Goal: Task Accomplishment & Management: Manage account settings

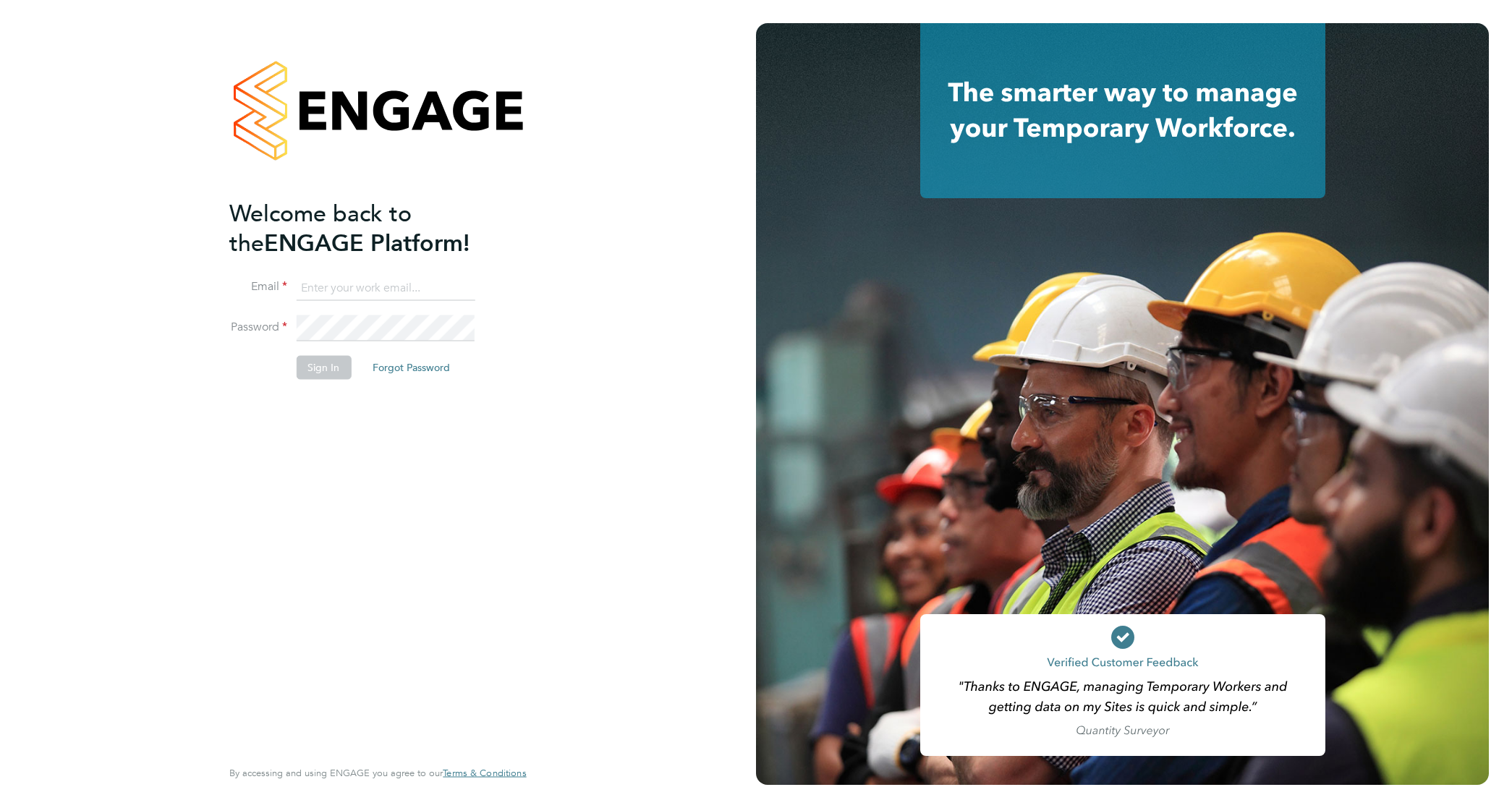
type input "kimberley.heywood@vistry.co.uk"
click at [360, 439] on div "Welcome back to the ENGAGE Platform! Email kimberley.heywood@vistry.co.uk Passw…" at bounding box center [371, 476] width 282 height 557
click at [310, 366] on button "Sign In" at bounding box center [323, 367] width 55 height 23
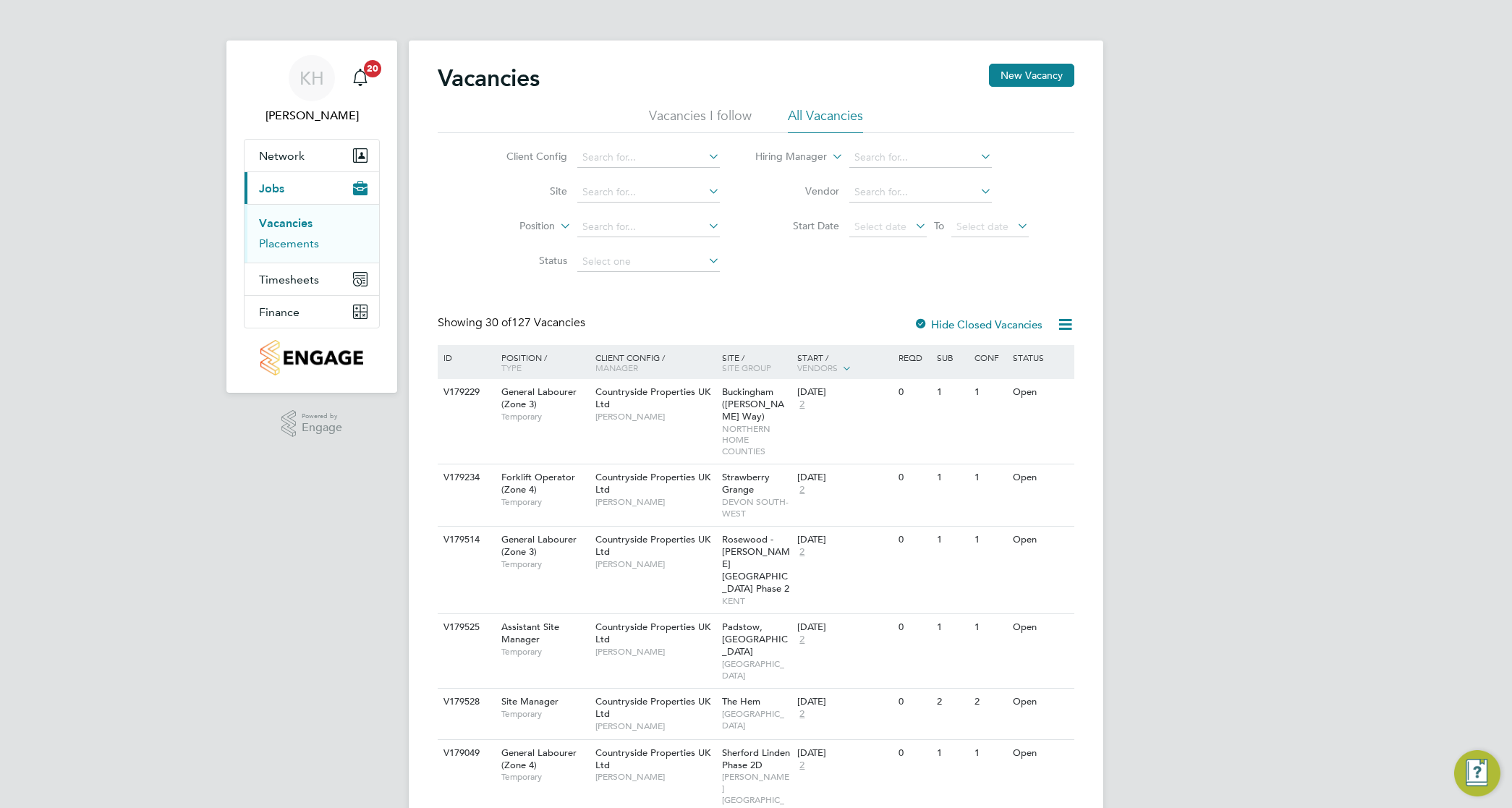
click at [306, 250] on link "Placements" at bounding box center [289, 243] width 60 height 14
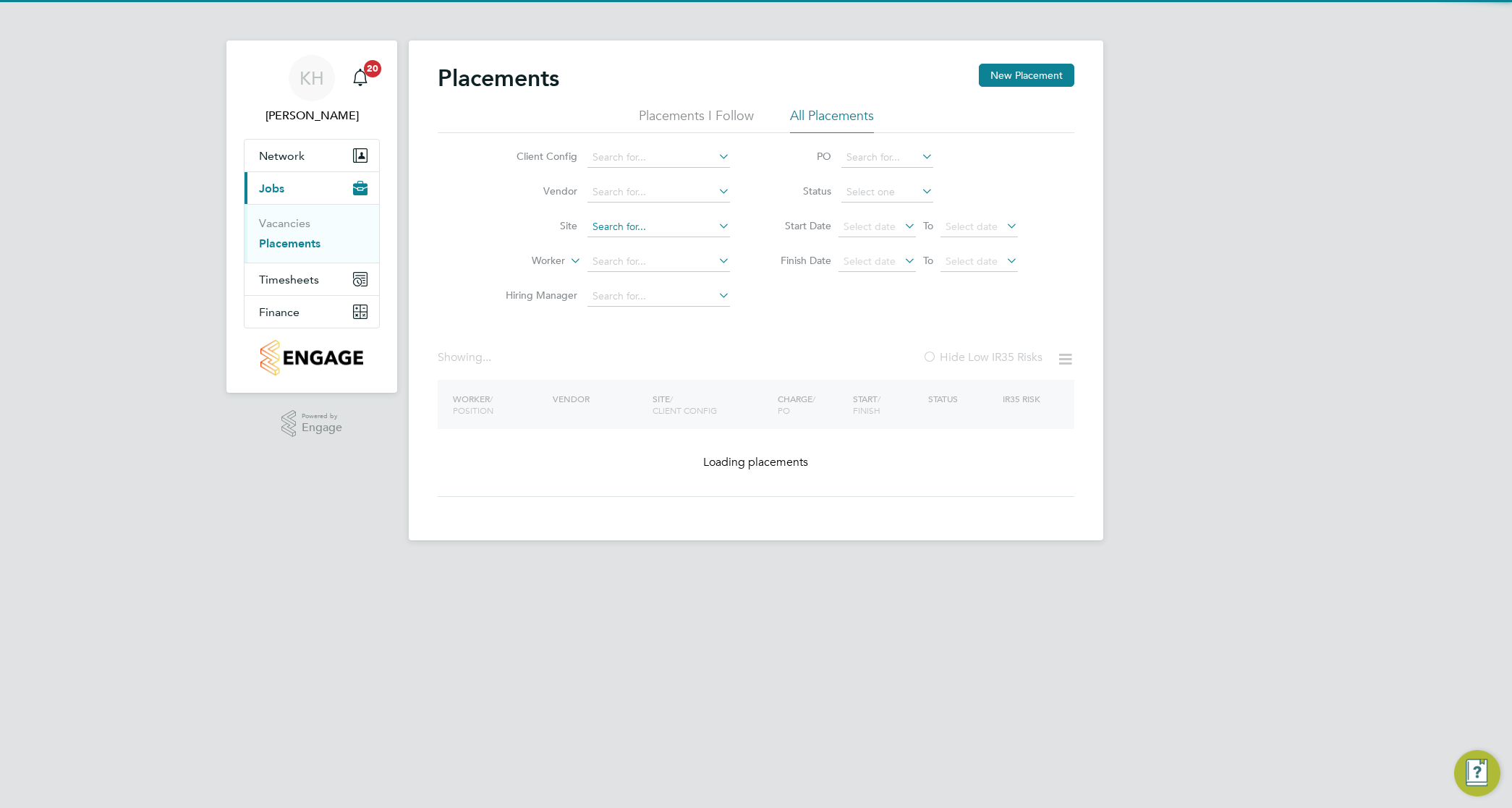
click at [617, 219] on input at bounding box center [659, 227] width 143 height 21
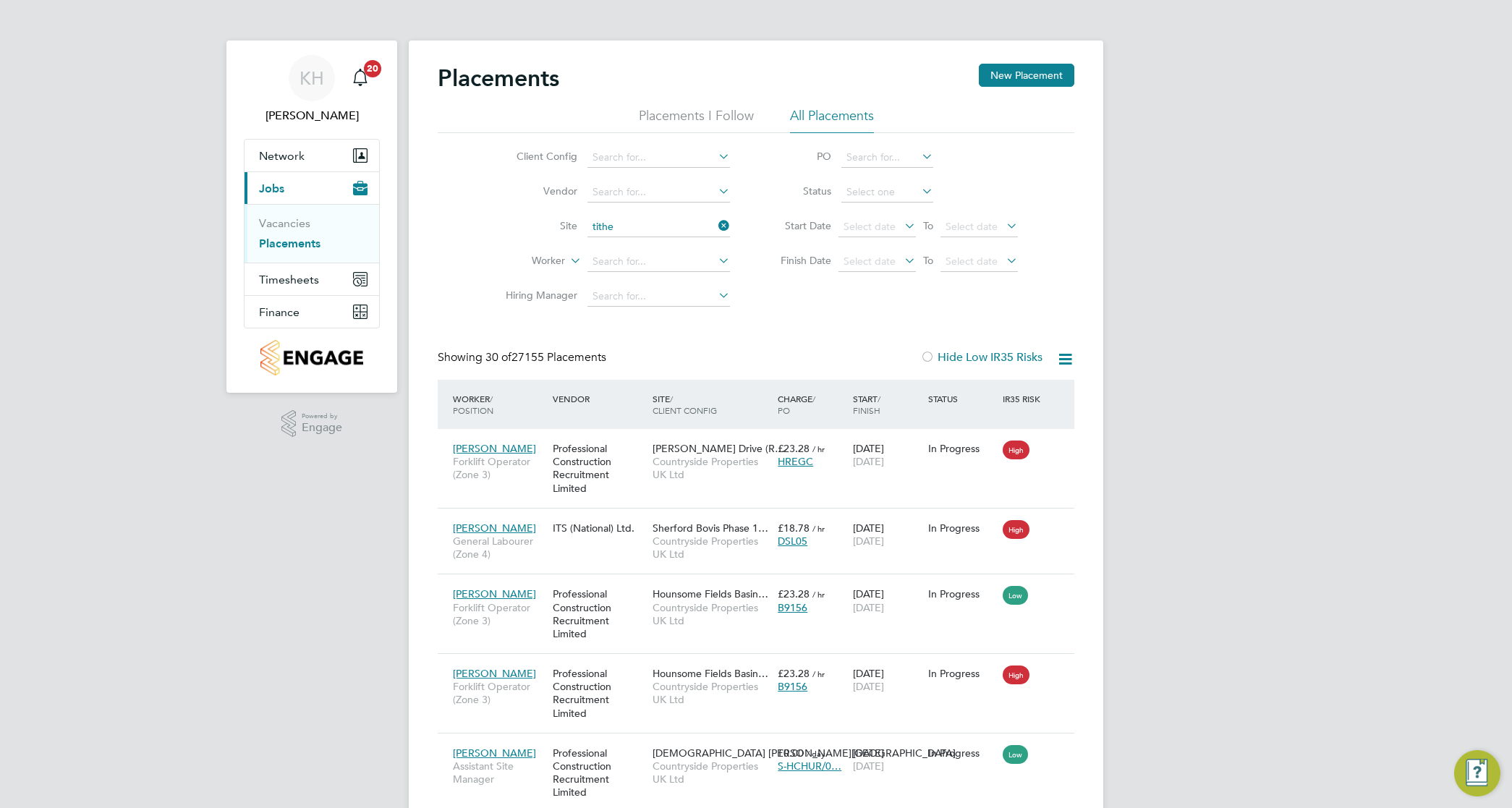
click at [630, 243] on li "Tithe Barn, Phase 6 ([GEOGRAPHIC_DATA])" at bounding box center [692, 246] width 210 height 20
type input "Tithe Barn, Phase 6 ([GEOGRAPHIC_DATA])"
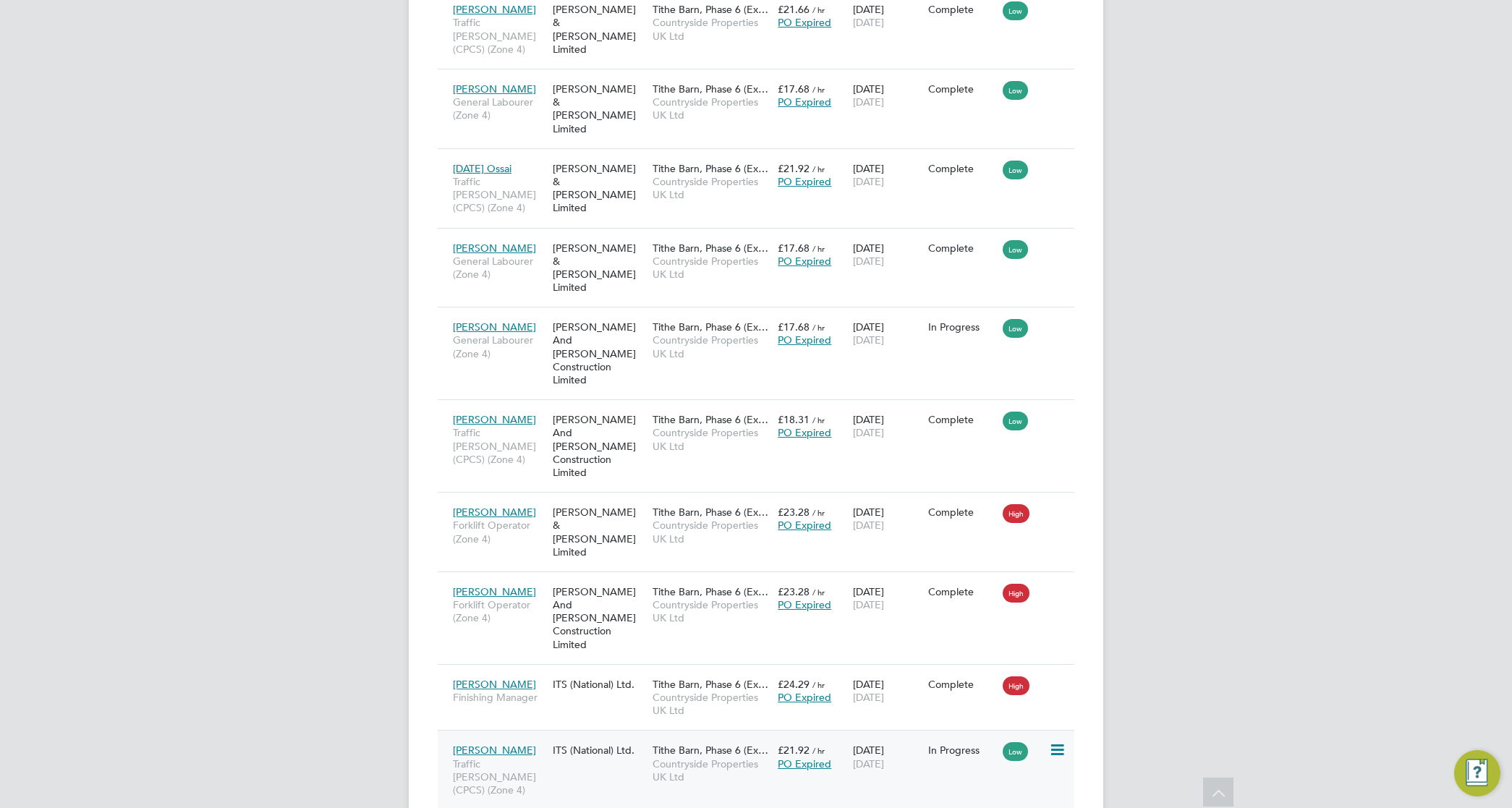
click at [650, 737] on div "Tithe Barn, Phase 6 (Ex… Countryside Properties UK Ltd" at bounding box center [712, 764] width 125 height 54
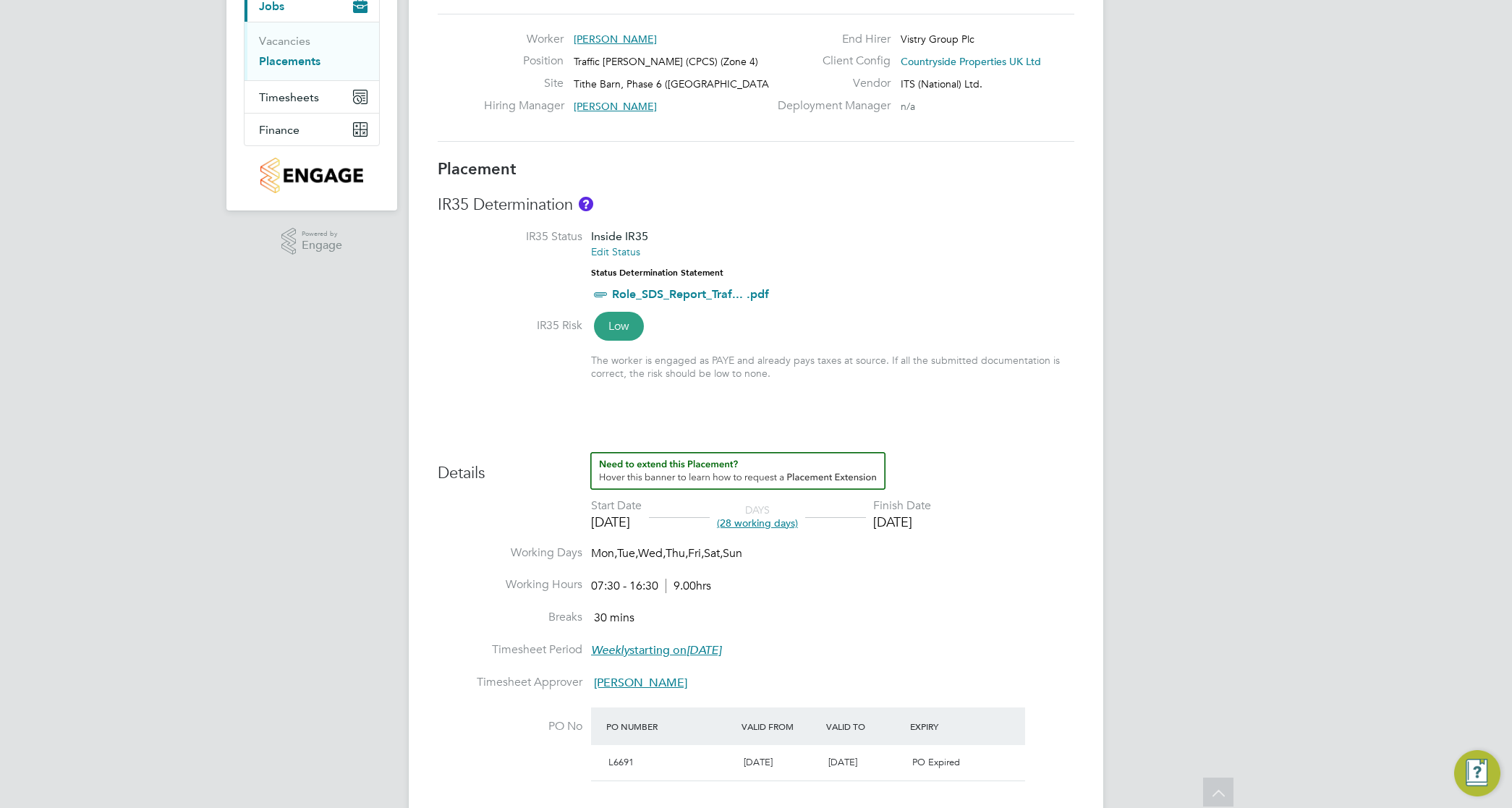
scroll to position [178, 0]
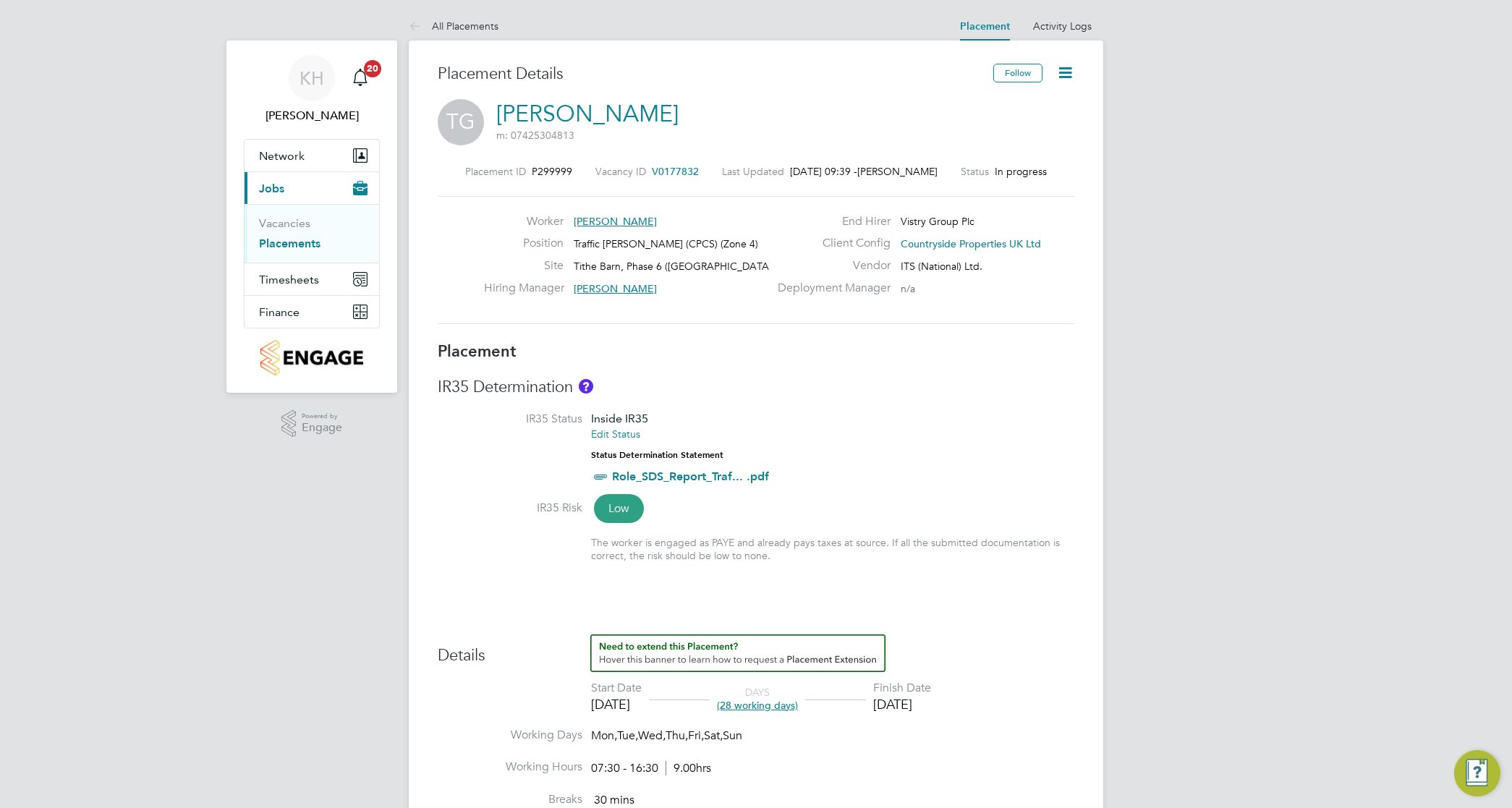
click at [1068, 68] on icon at bounding box center [1065, 73] width 18 height 18
click at [1008, 103] on li "Edit Placement e" at bounding box center [1019, 107] width 107 height 21
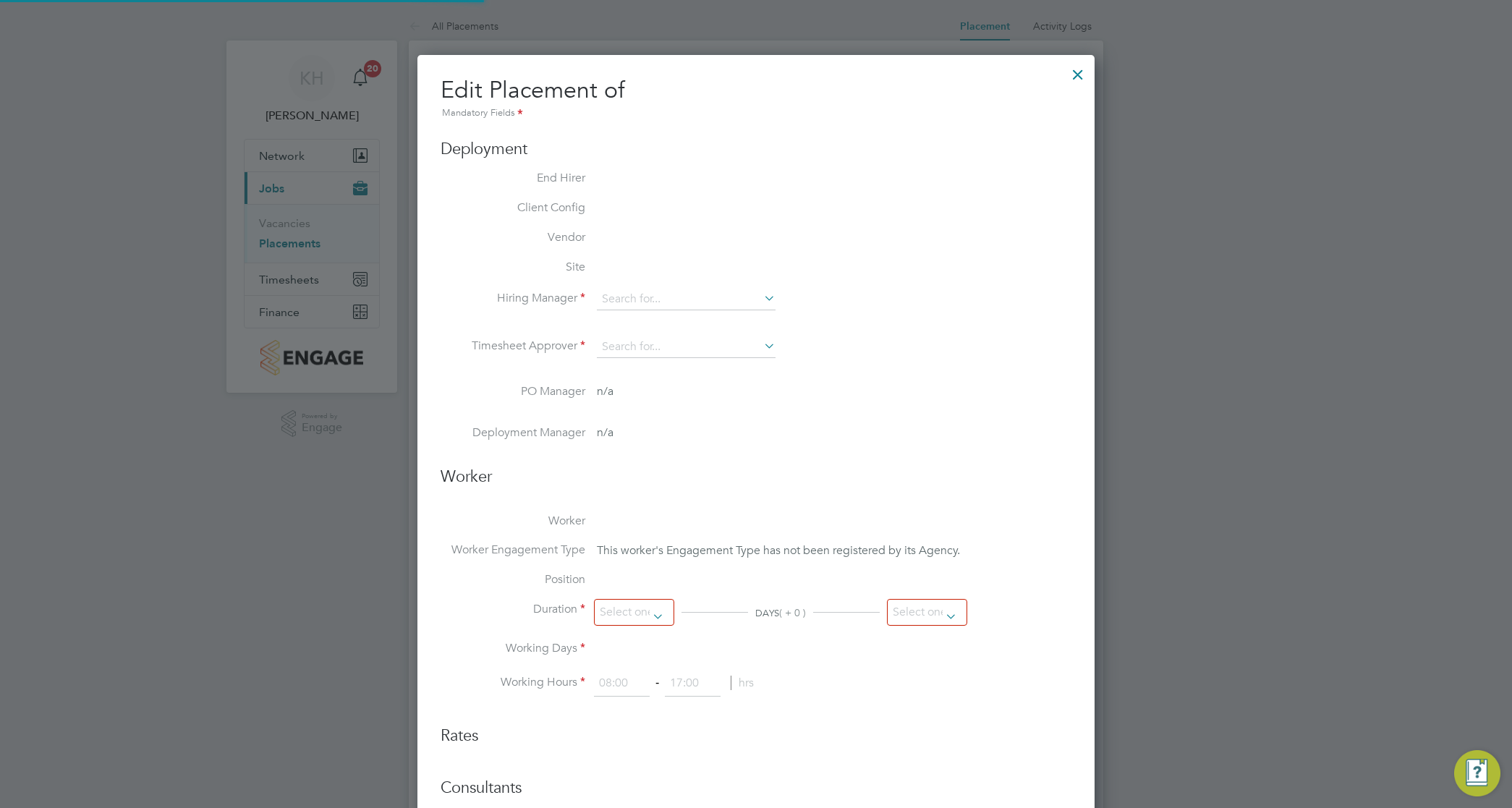
type input "Dave Smith"
type input "[DATE]"
type input "07:30"
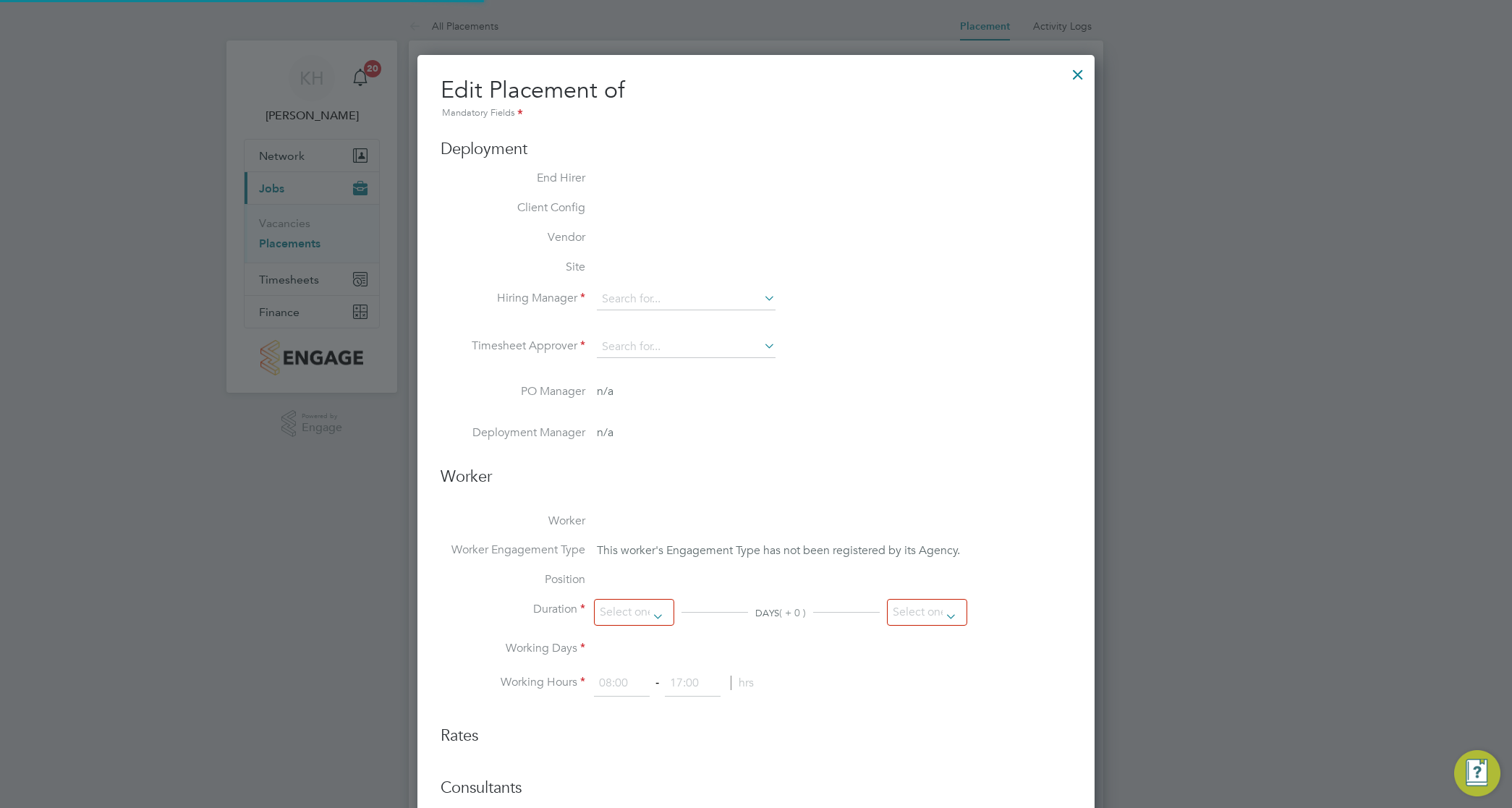
type input "16:30"
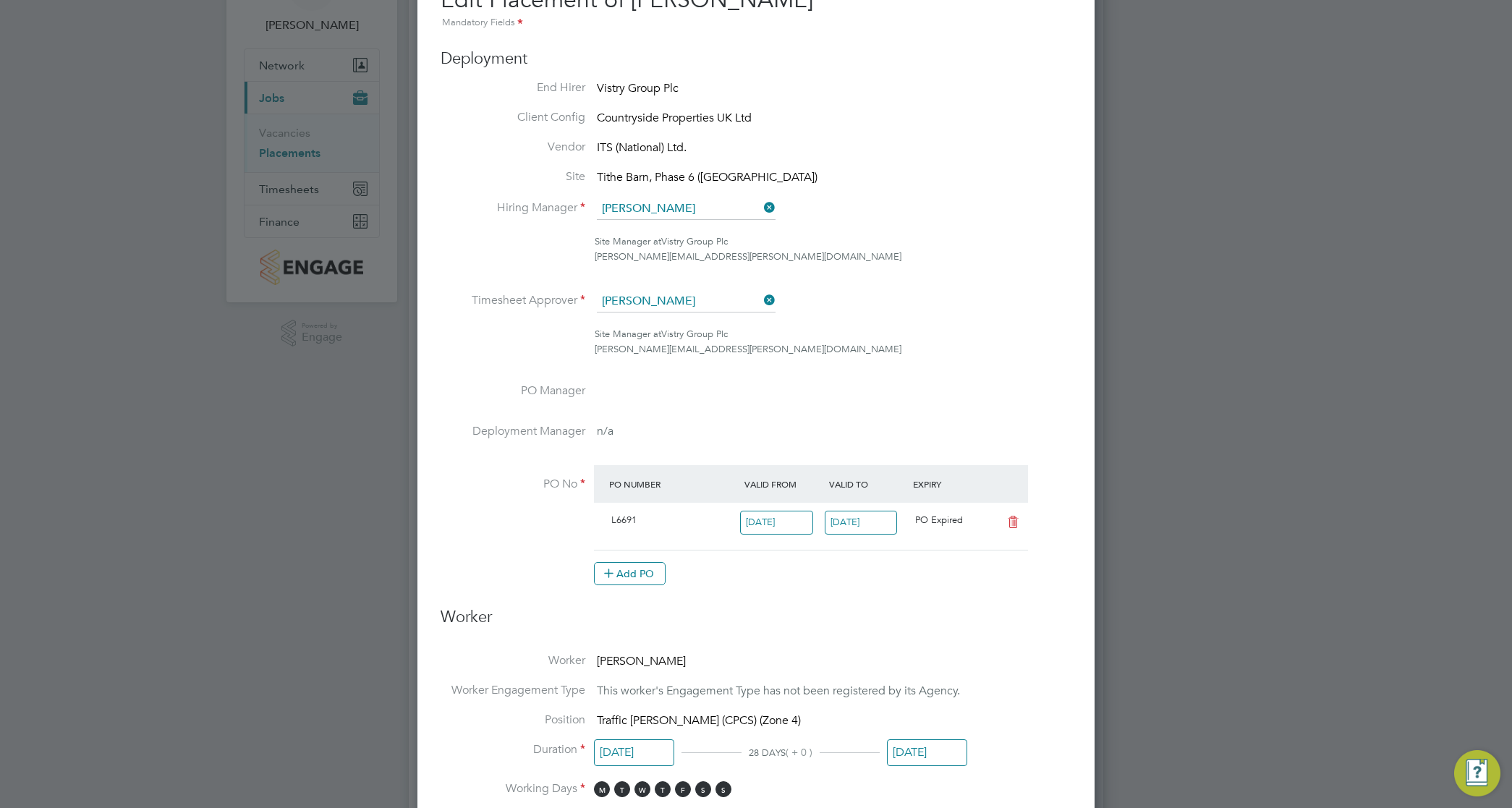
scroll to position [181, 0]
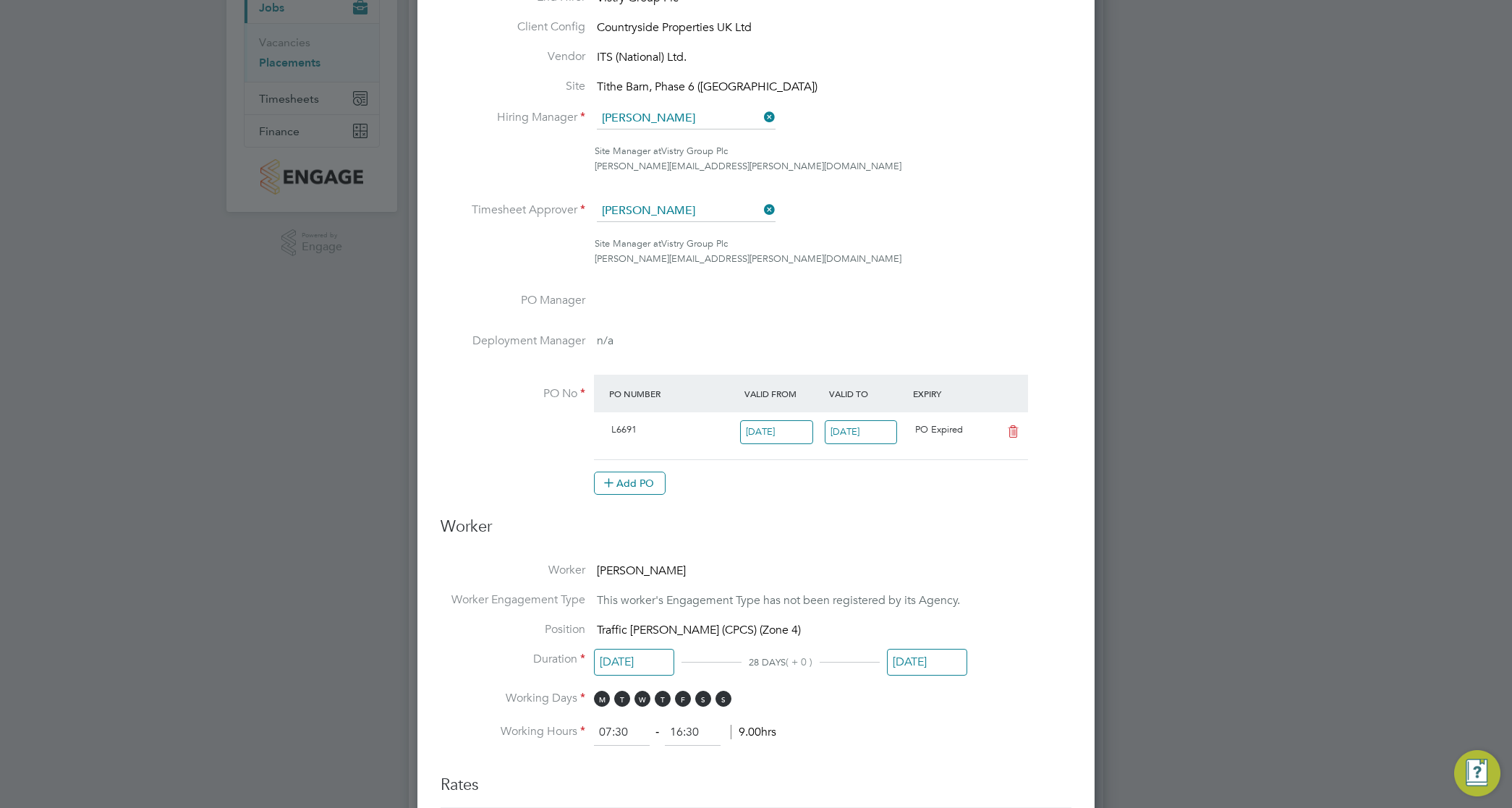
click at [905, 657] on input "[DATE]" at bounding box center [927, 662] width 80 height 26
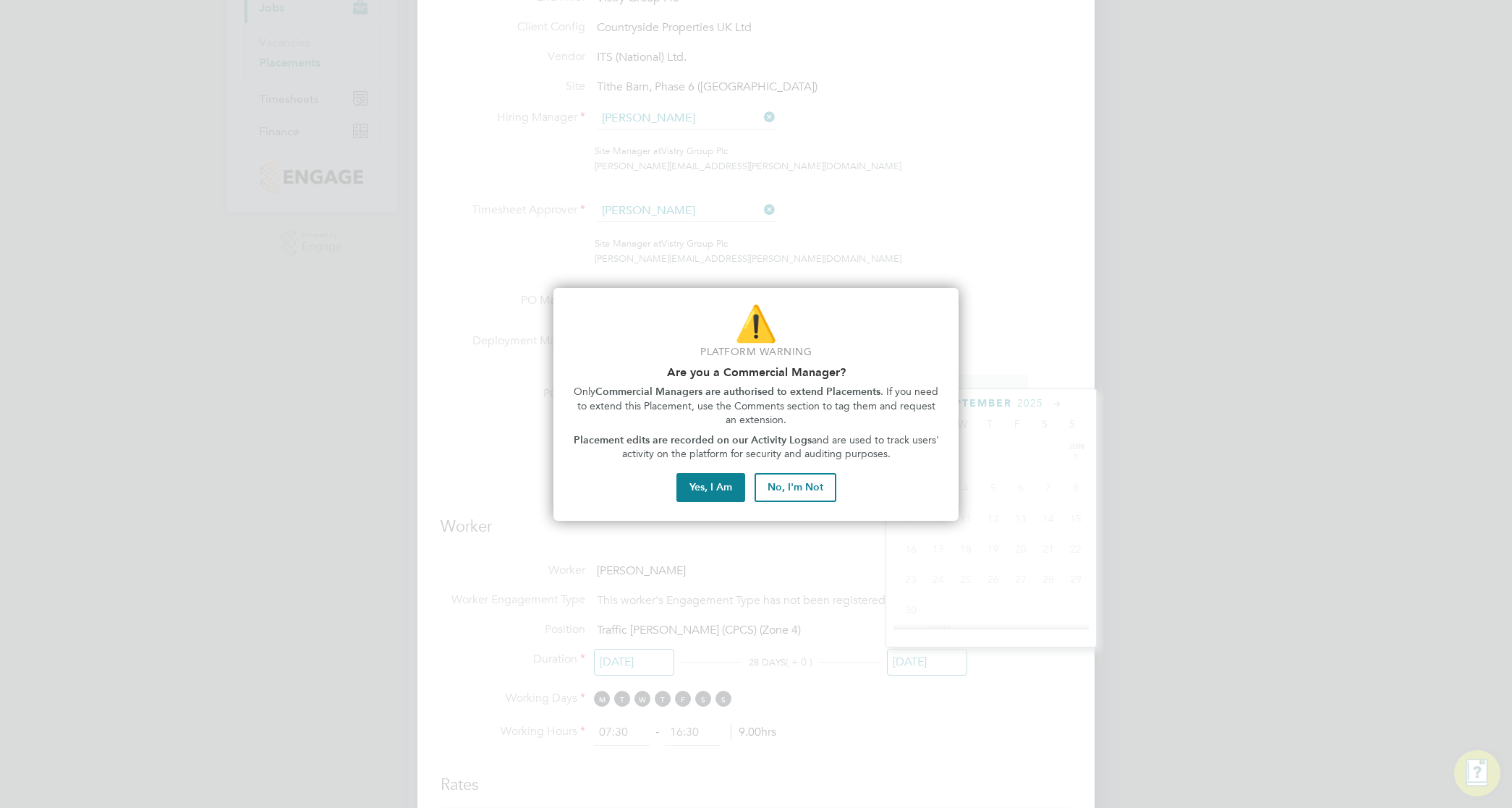
scroll to position [443, 0]
click at [705, 490] on button "Yes, I Am" at bounding box center [710, 487] width 68 height 29
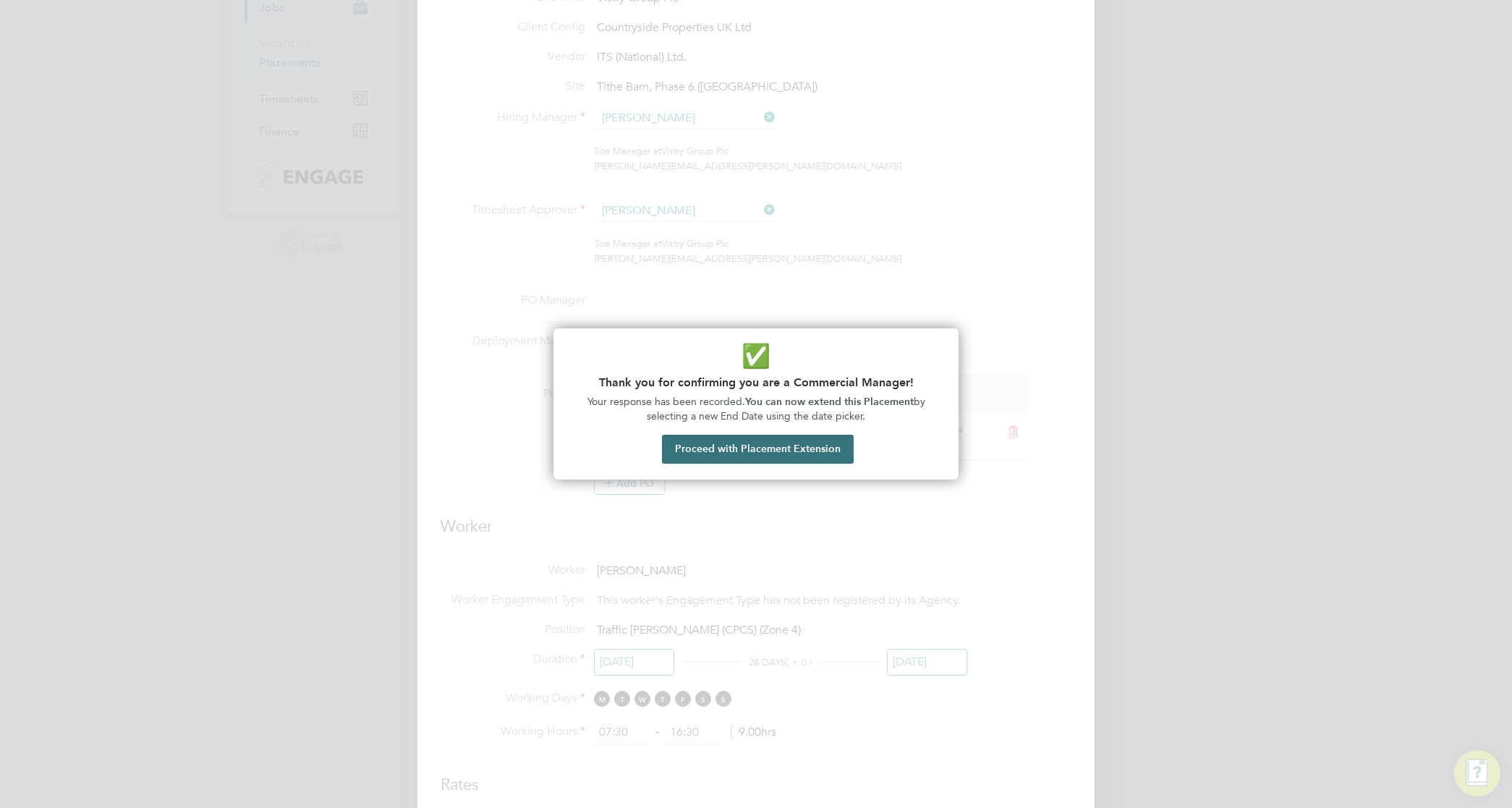
click at [727, 449] on button "Proceed with Placement Extension" at bounding box center [757, 448] width 192 height 29
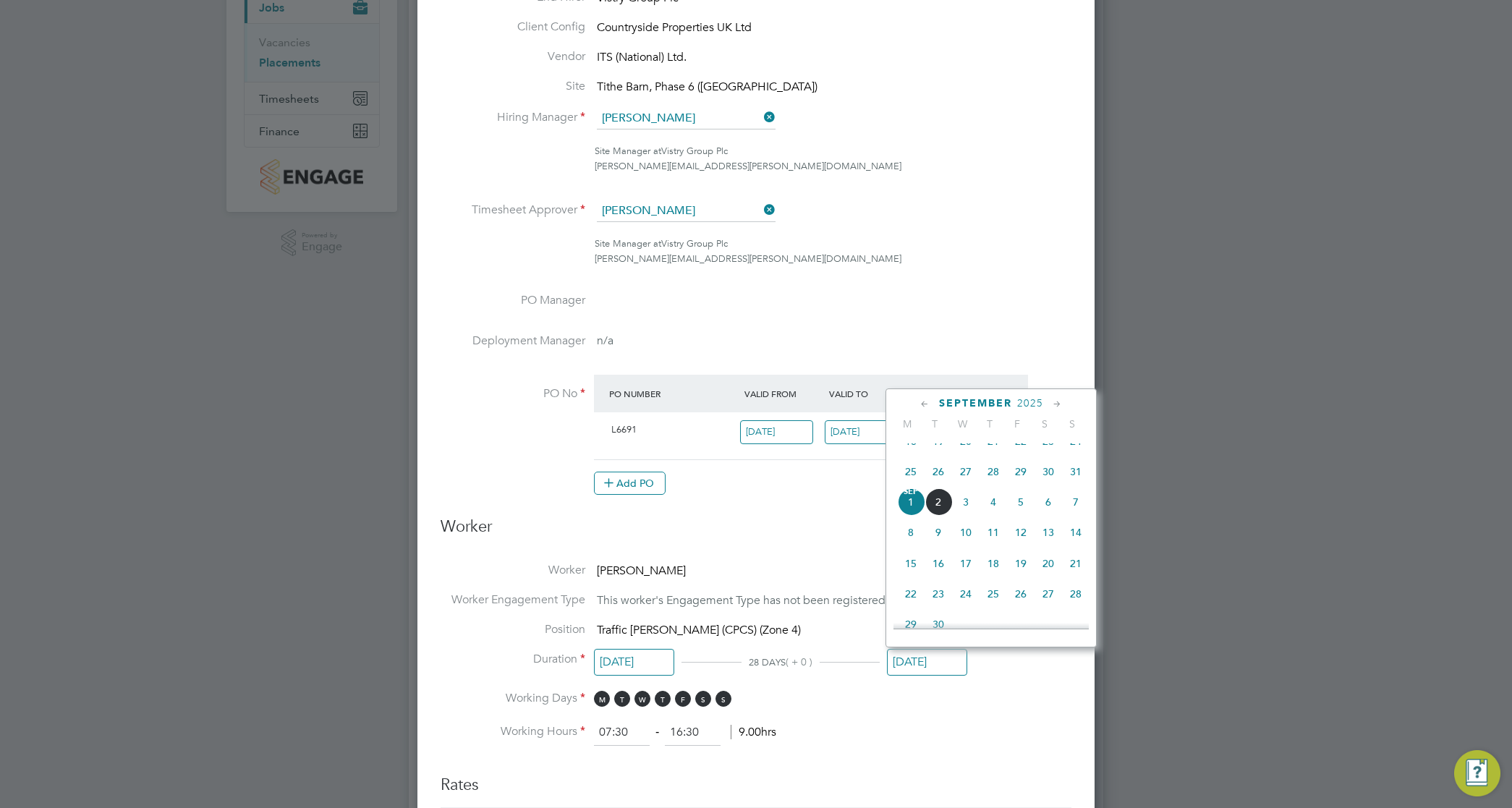
click at [1024, 607] on span "26" at bounding box center [1021, 593] width 27 height 27
type input "[DATE]"
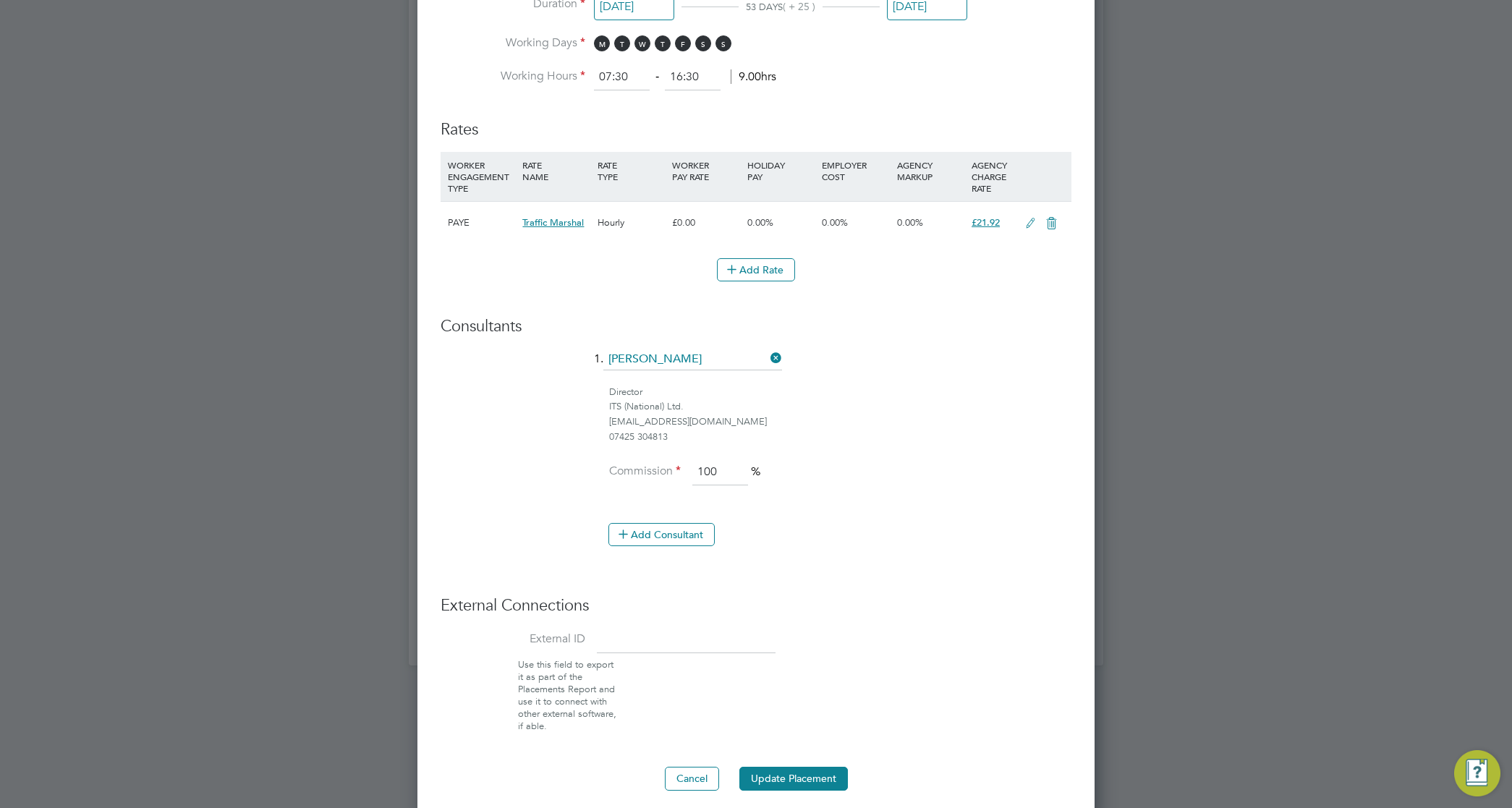
scroll to position [848, 0]
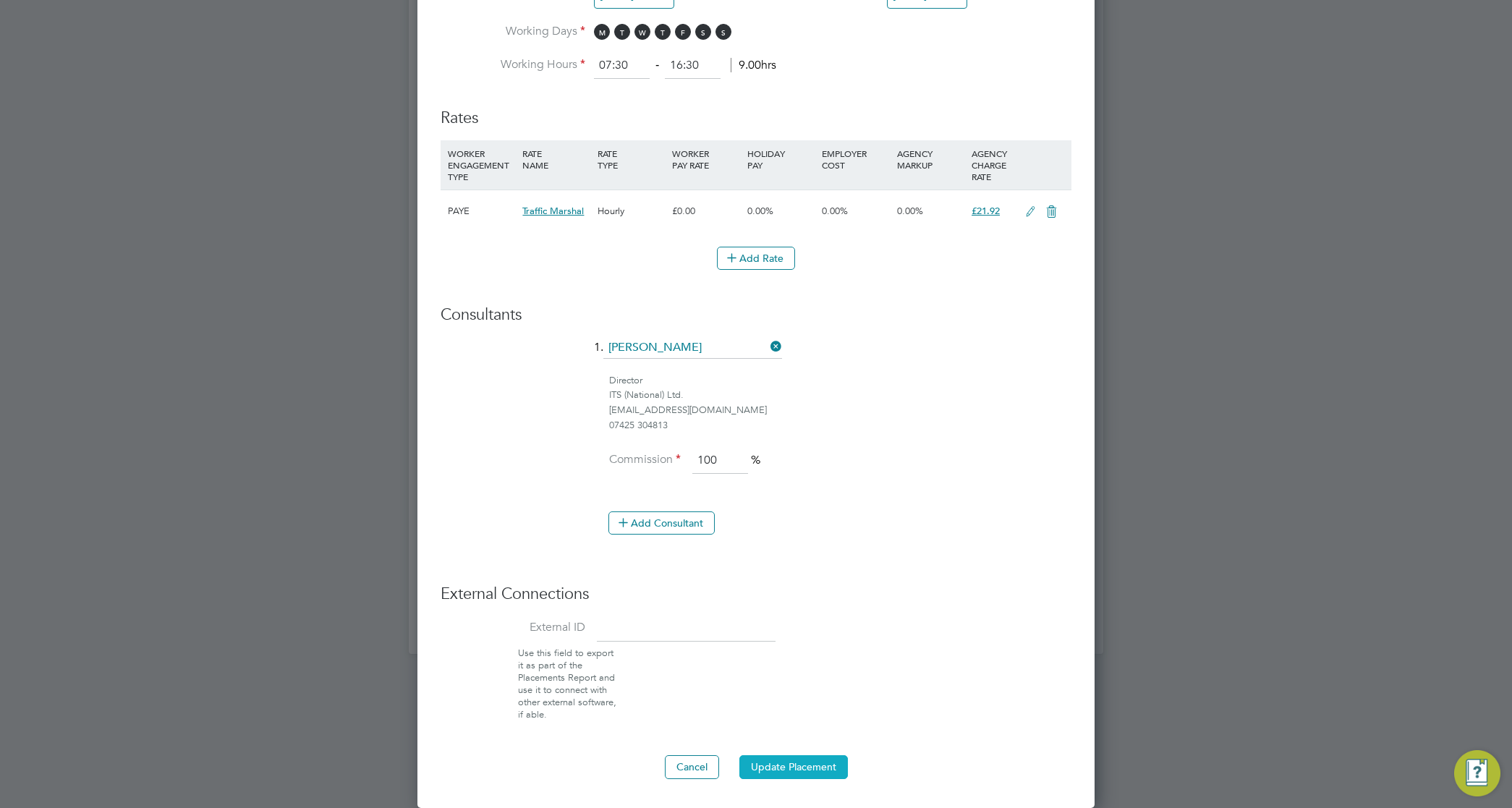
click at [785, 768] on button "Update Placement" at bounding box center [794, 766] width 109 height 23
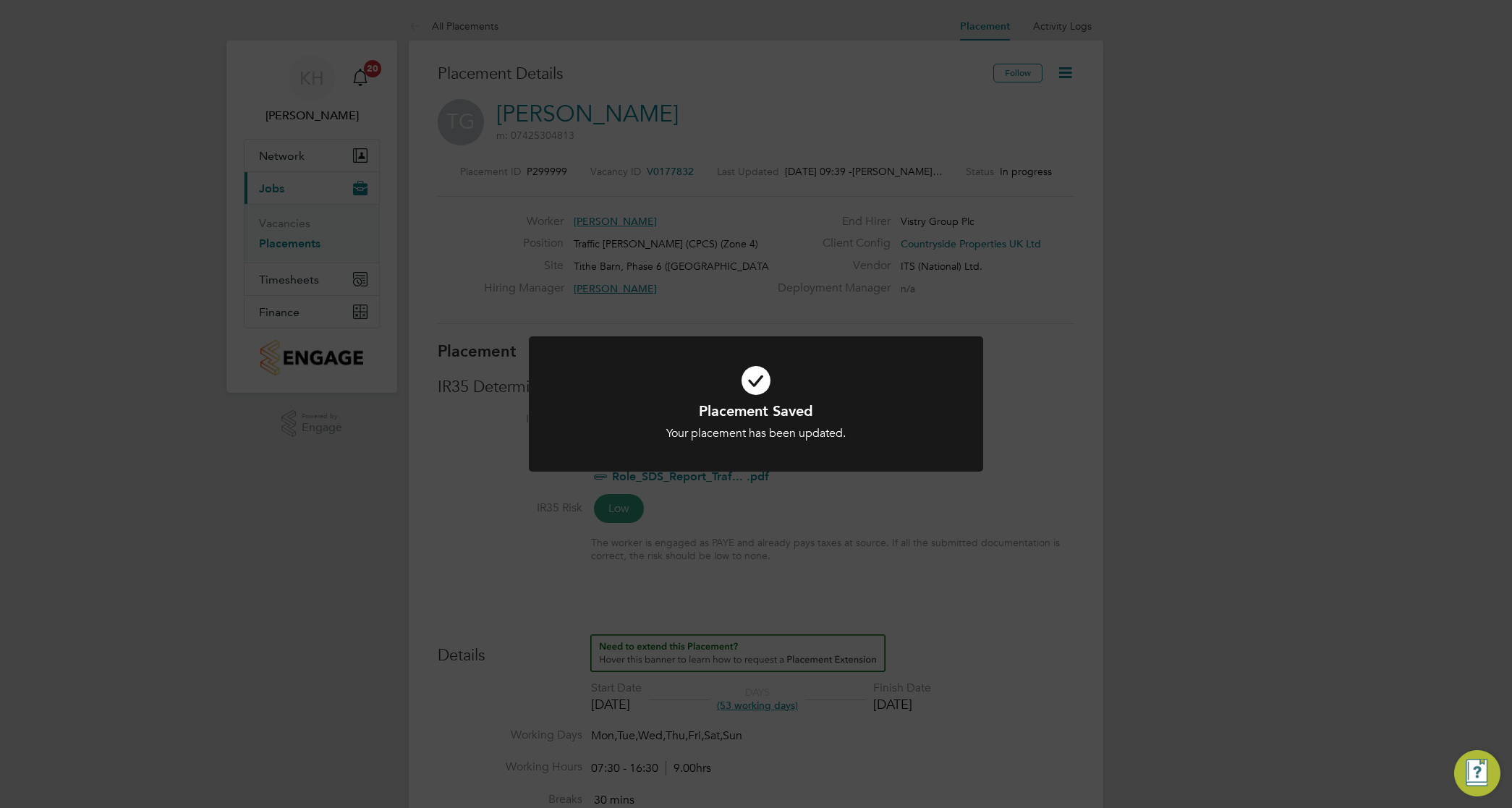
scroll to position [7, 7]
click at [1049, 443] on div "Placement Saved Your placement has been updated. Cancel Okay" at bounding box center [756, 404] width 1512 height 808
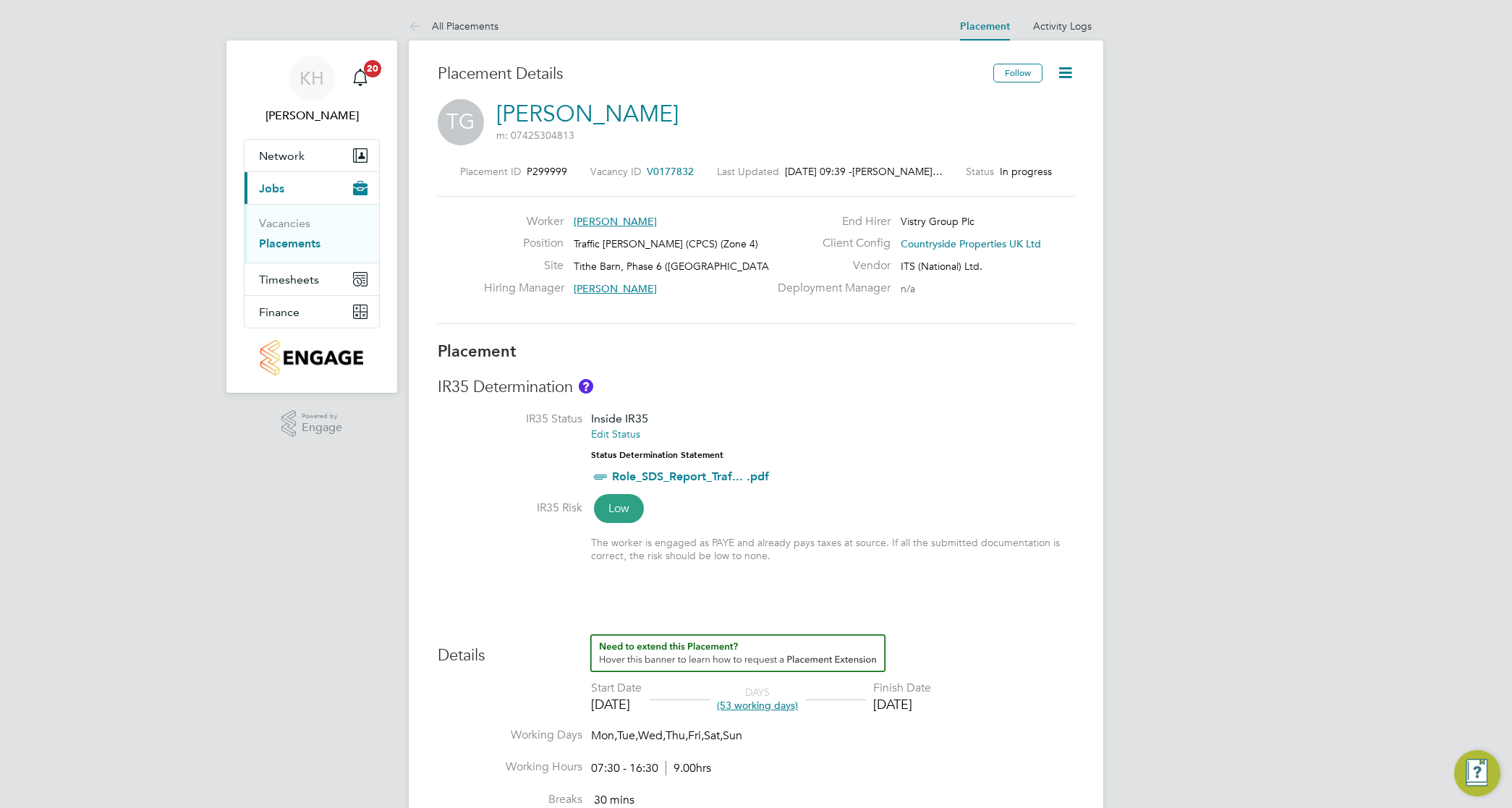
click at [291, 250] on link "Placements" at bounding box center [290, 243] width 62 height 14
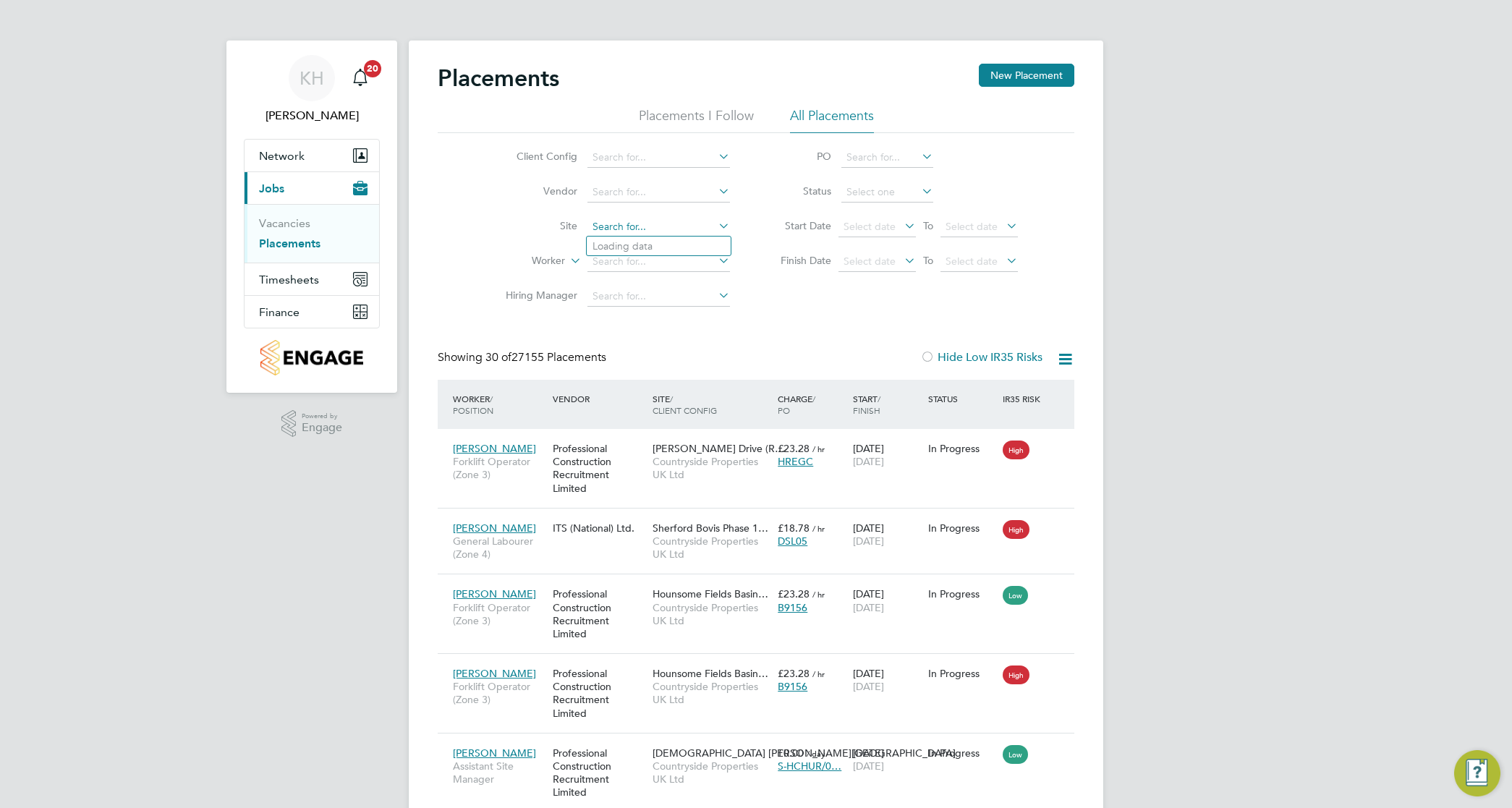
click at [615, 221] on input at bounding box center [659, 227] width 143 height 21
type input "i"
click at [632, 243] on li "Tithe Barn, Phase 6 ([GEOGRAPHIC_DATA])" at bounding box center [692, 246] width 210 height 20
type input "Tithe Barn, Phase 6 ([GEOGRAPHIC_DATA])"
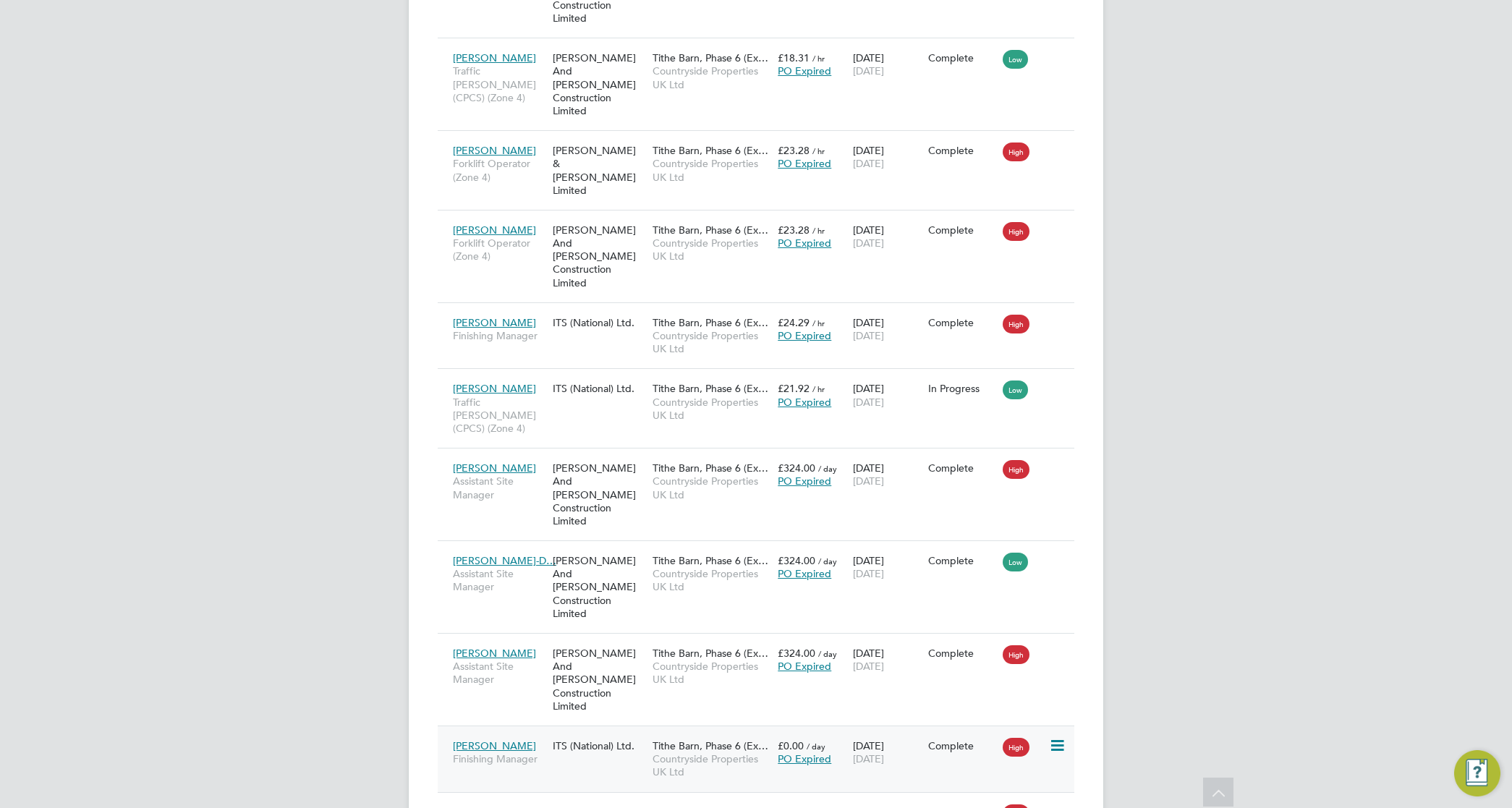
click at [674, 752] on span "Countryside Properties UK Ltd" at bounding box center [711, 765] width 118 height 26
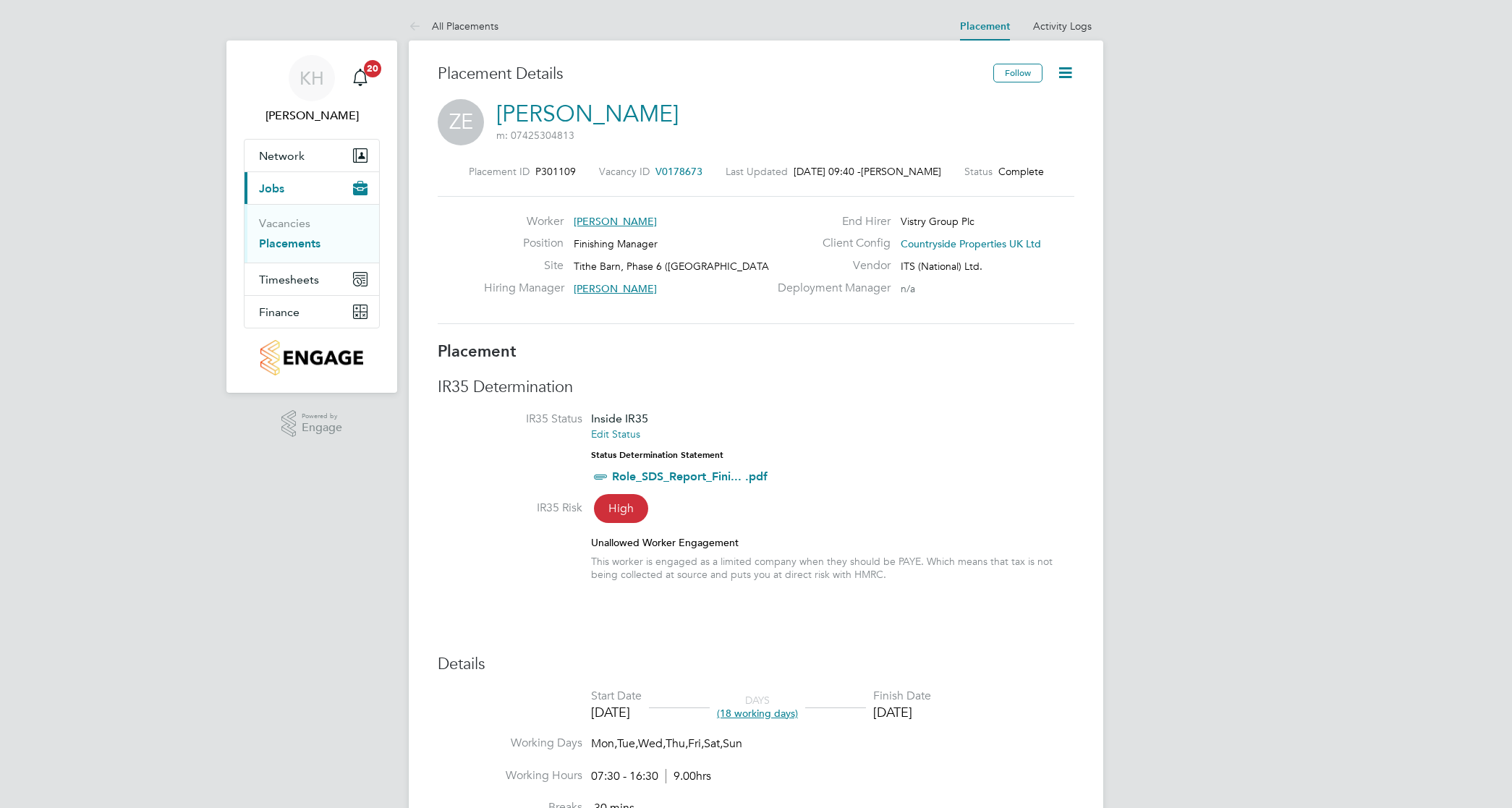
click at [1060, 72] on icon at bounding box center [1065, 73] width 18 height 18
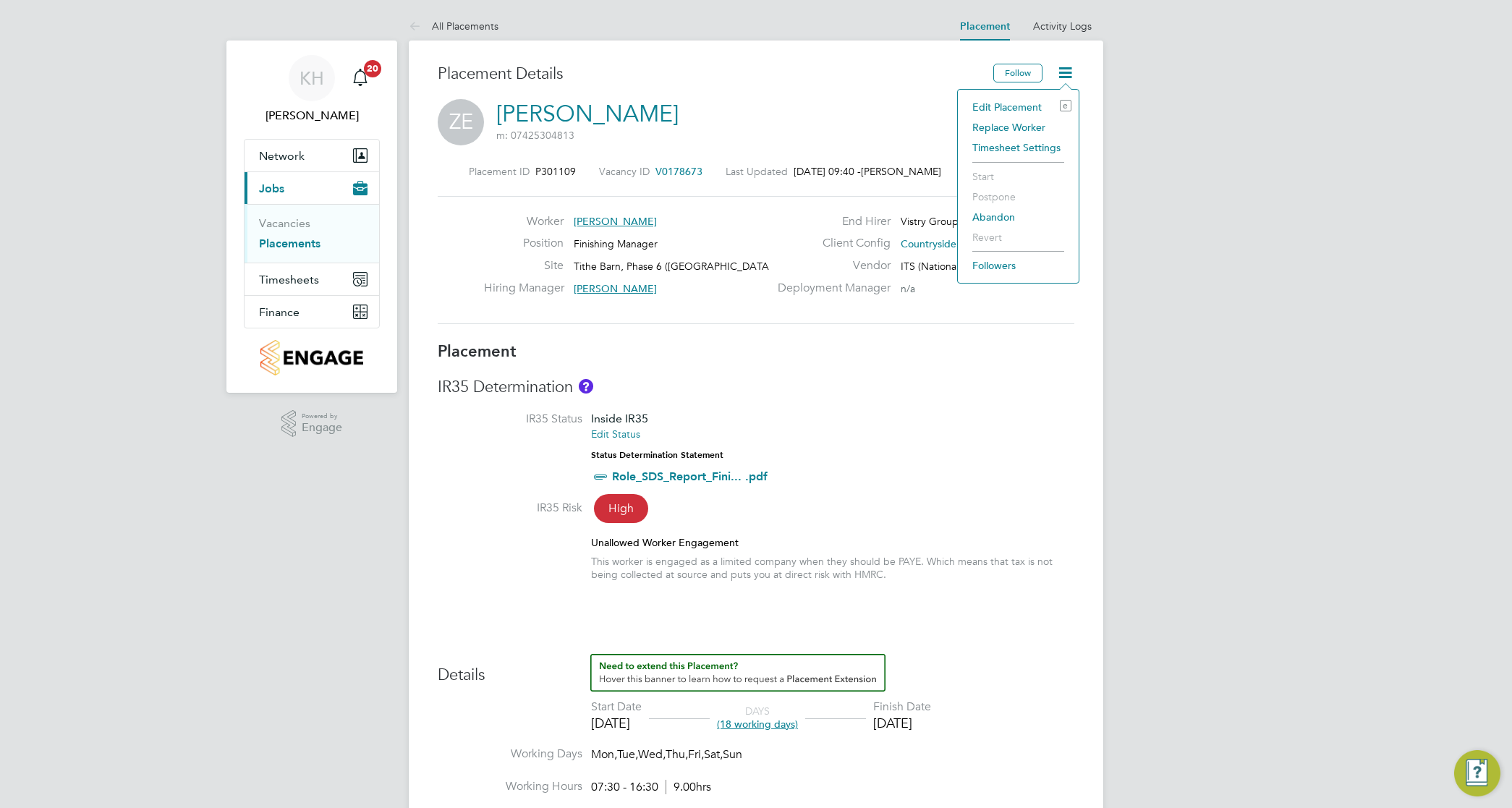
click at [1008, 105] on li "Edit Placement e" at bounding box center [1019, 107] width 107 height 21
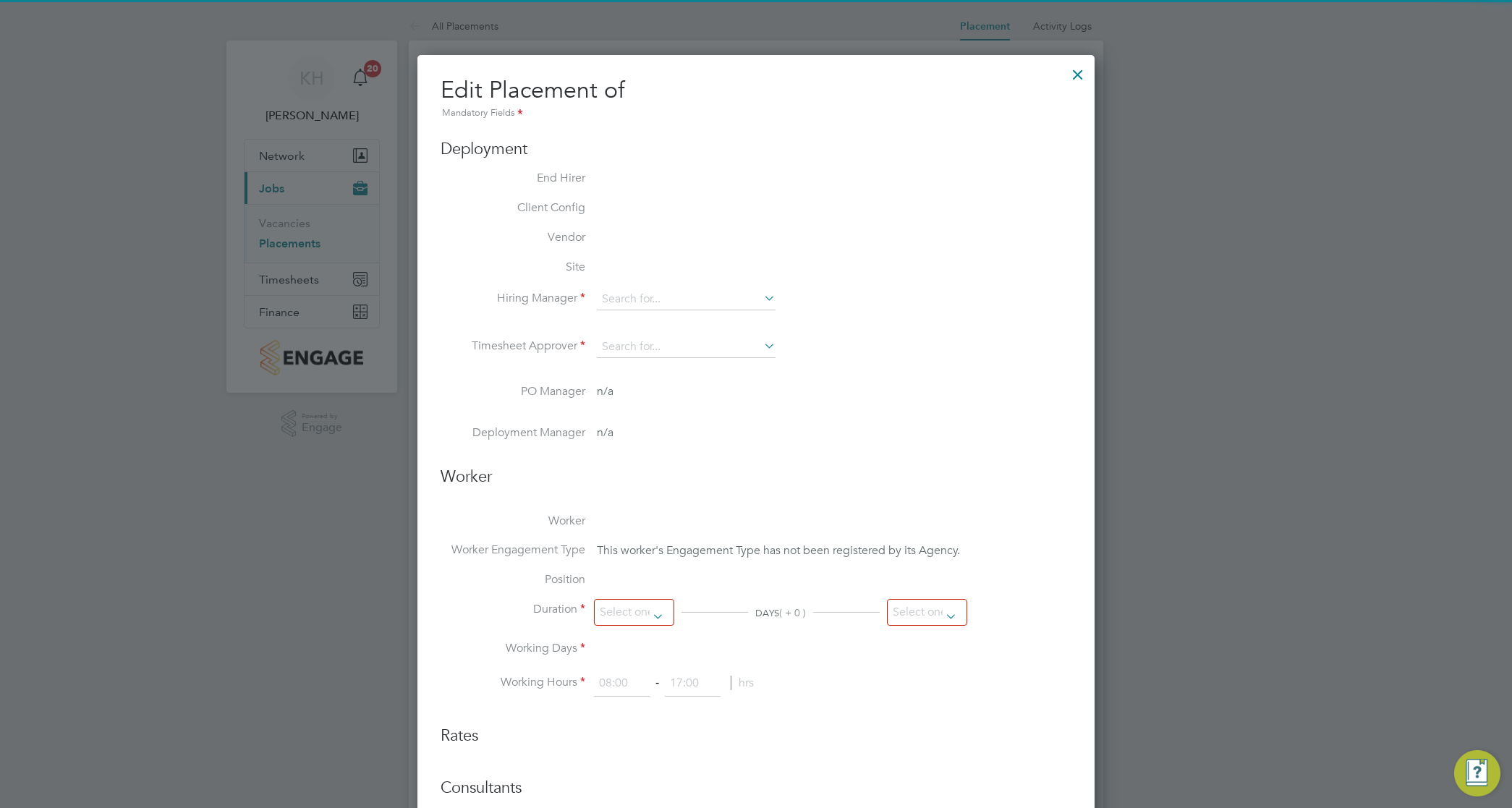
type input "Dave Smith"
type input "[DATE]"
type input "07:30"
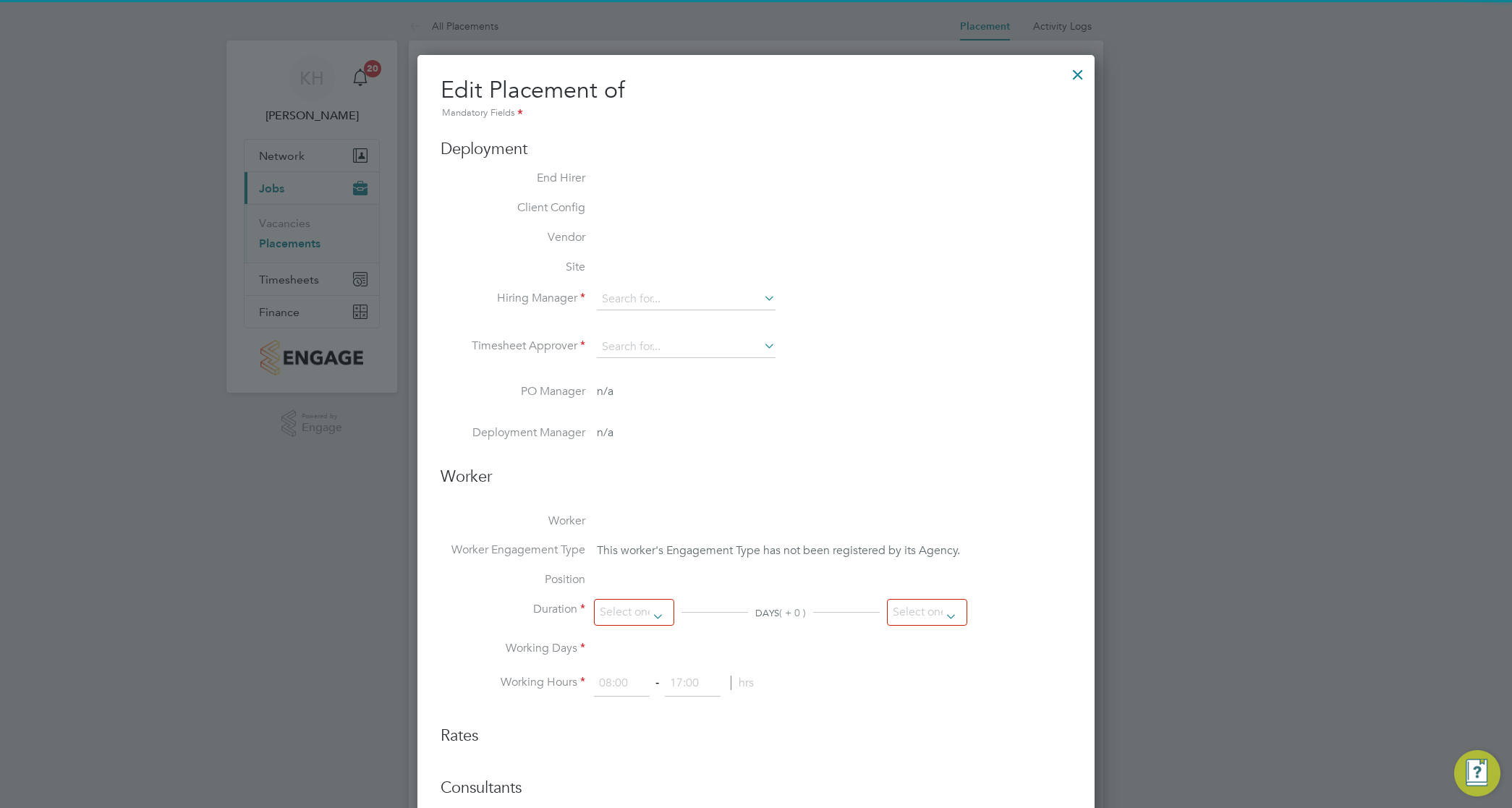
type input "16:30"
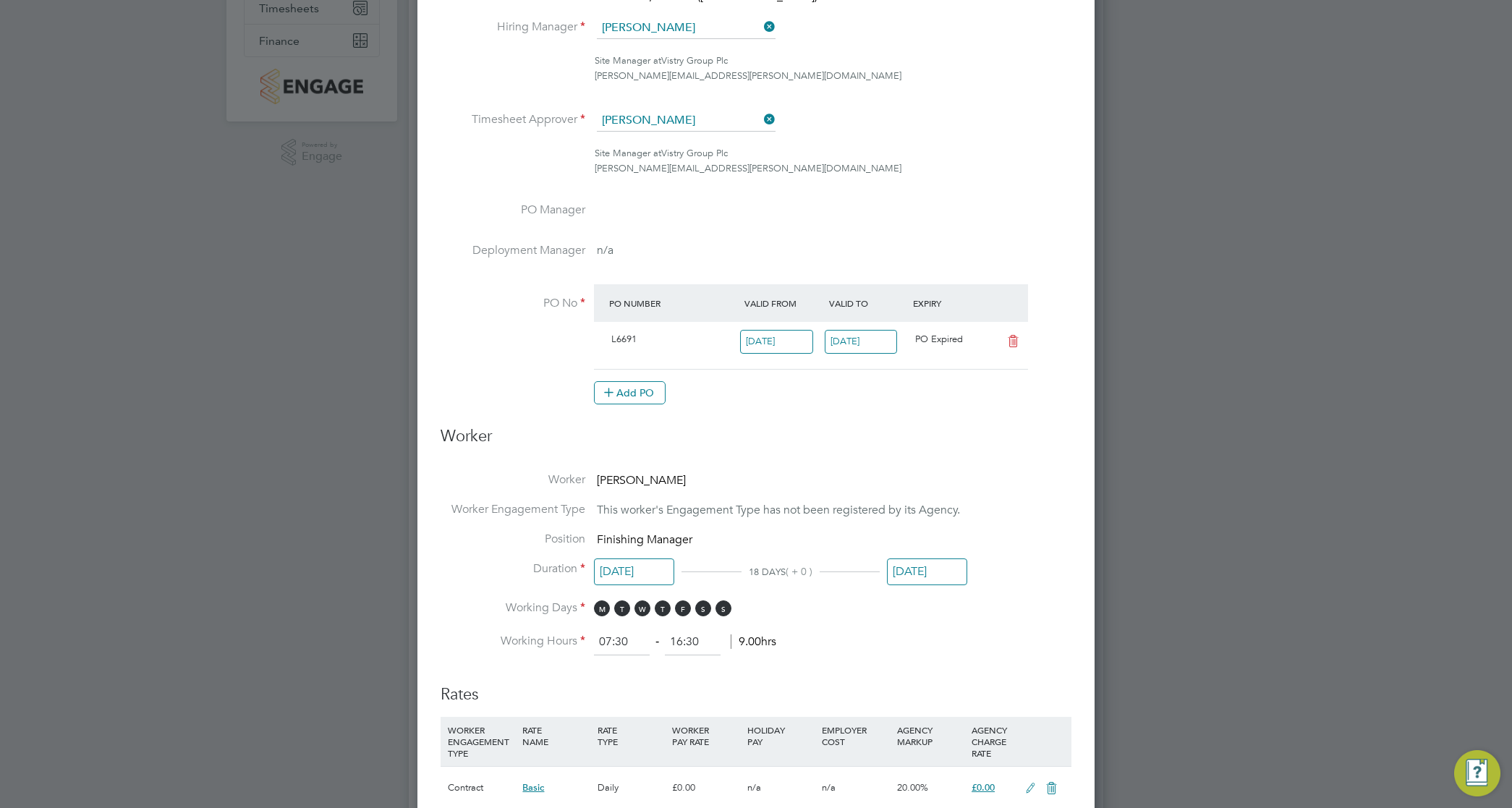
click at [903, 566] on input "[DATE]" at bounding box center [927, 572] width 80 height 26
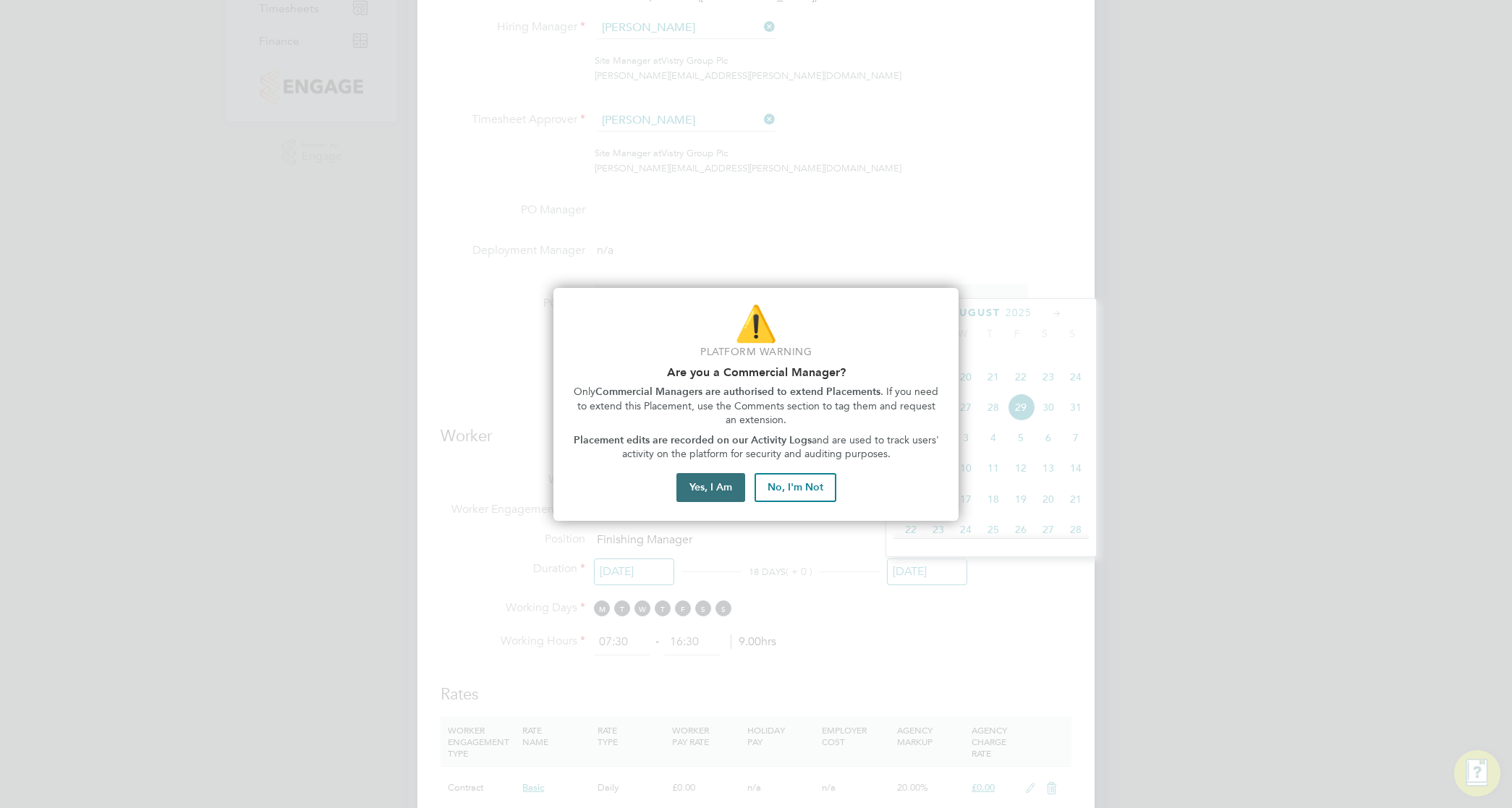
click at [684, 493] on button "Yes, I Am" at bounding box center [710, 487] width 68 height 29
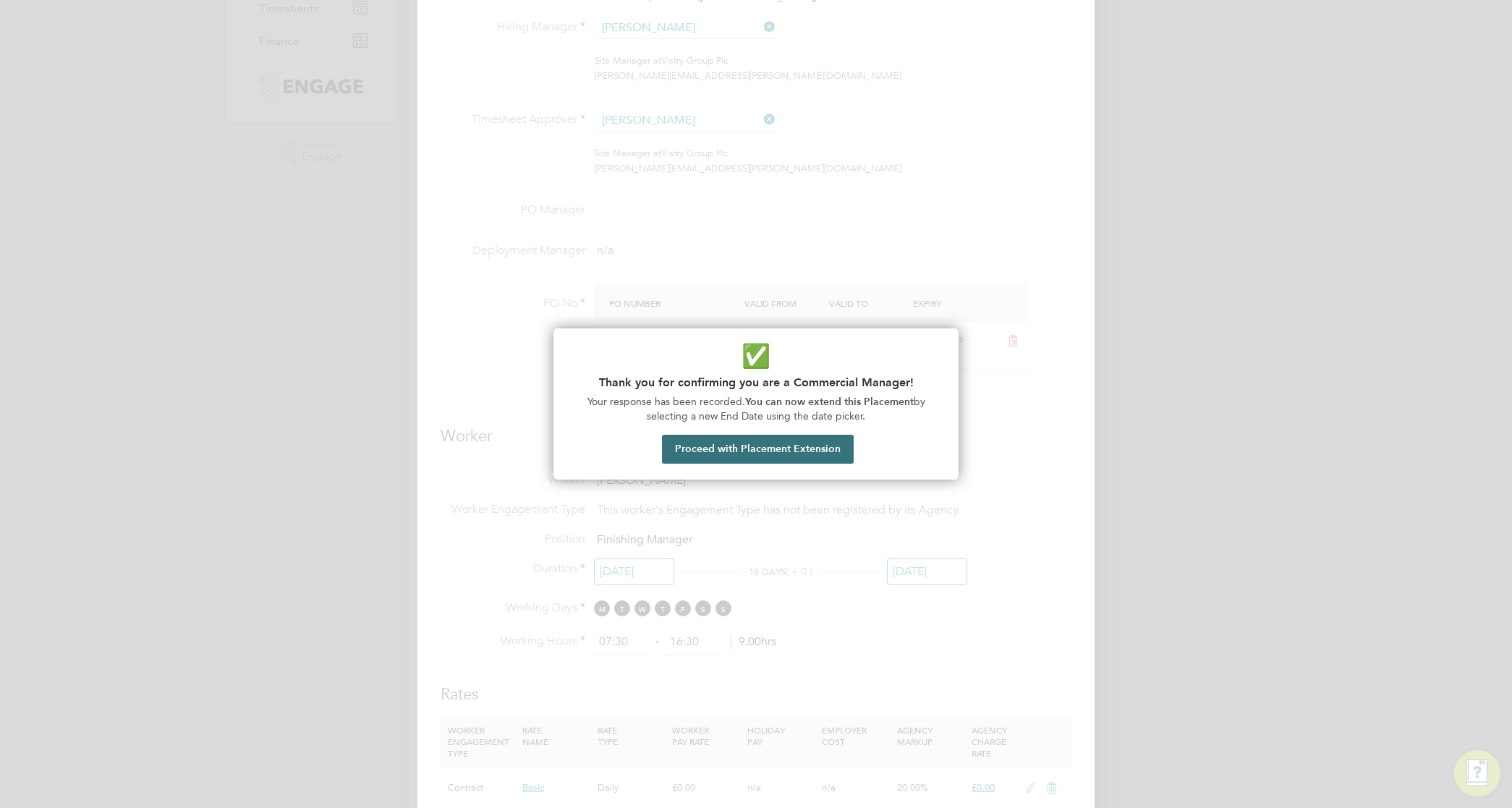
click at [696, 450] on button "Proceed with Placement Extension" at bounding box center [757, 448] width 192 height 29
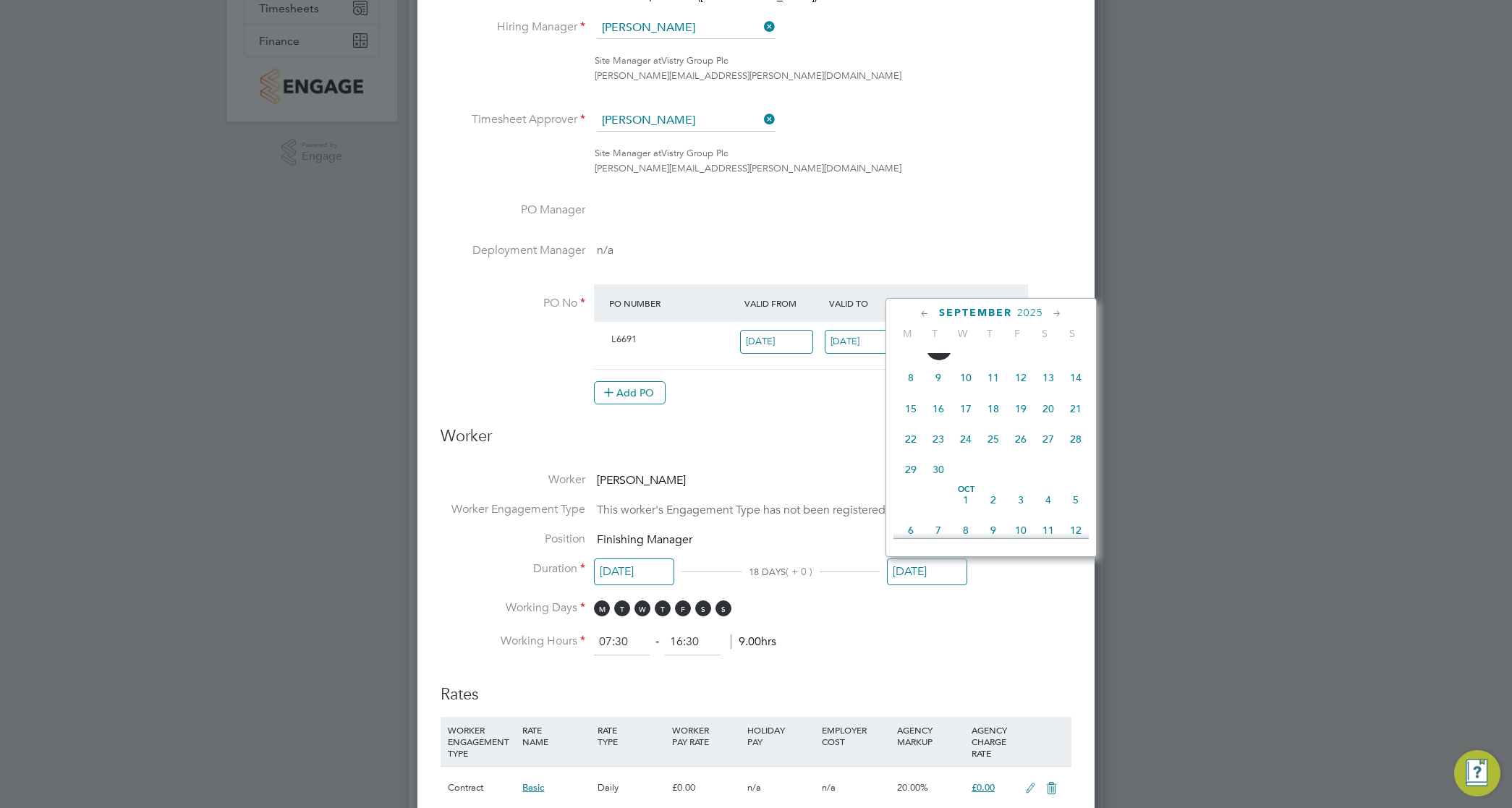
click at [1028, 453] on span "26" at bounding box center [1021, 439] width 27 height 27
type input "[DATE]"
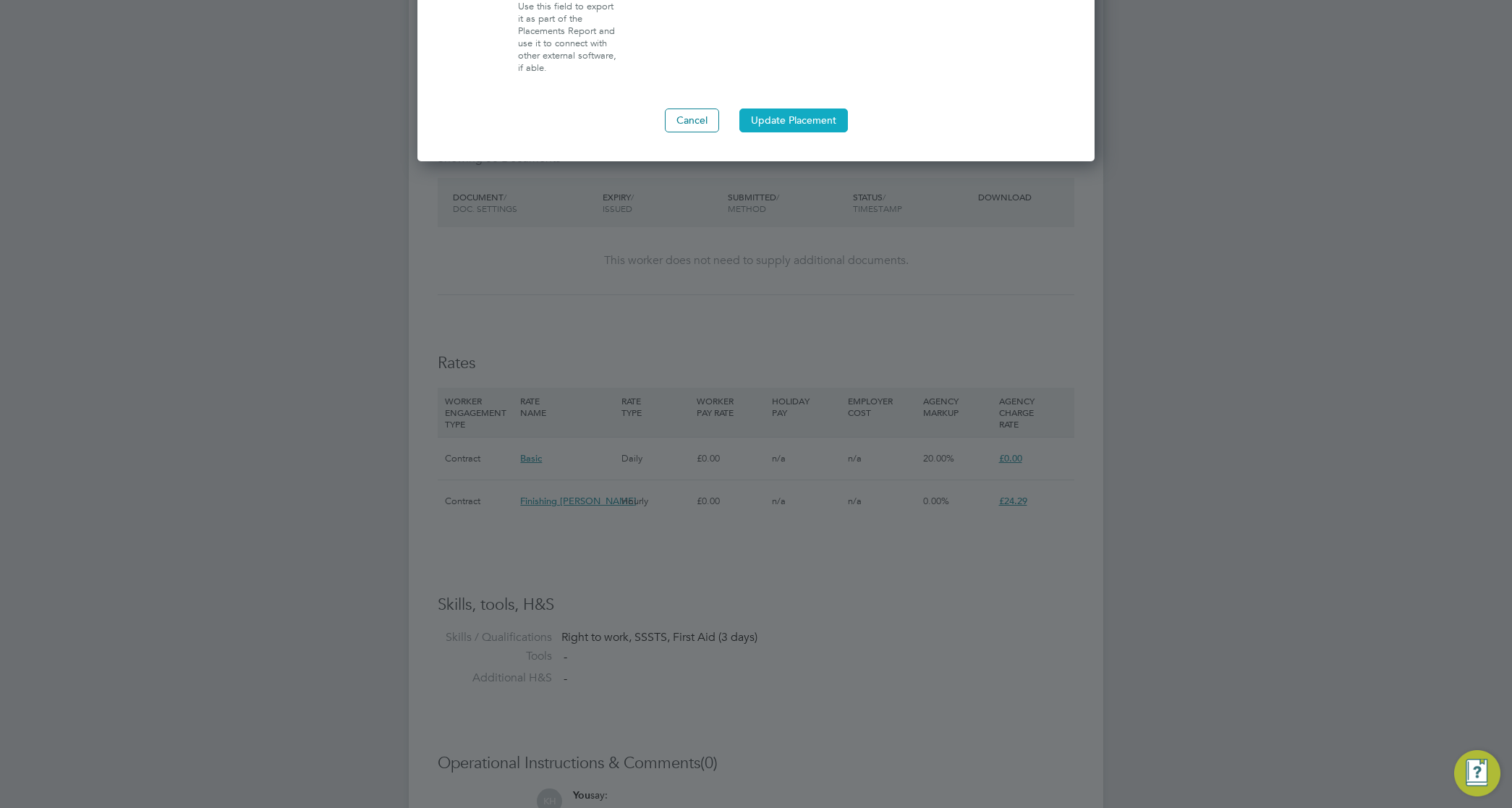
click at [792, 130] on button "Update Placement" at bounding box center [794, 120] width 109 height 23
